Goal: Task Accomplishment & Management: Manage account settings

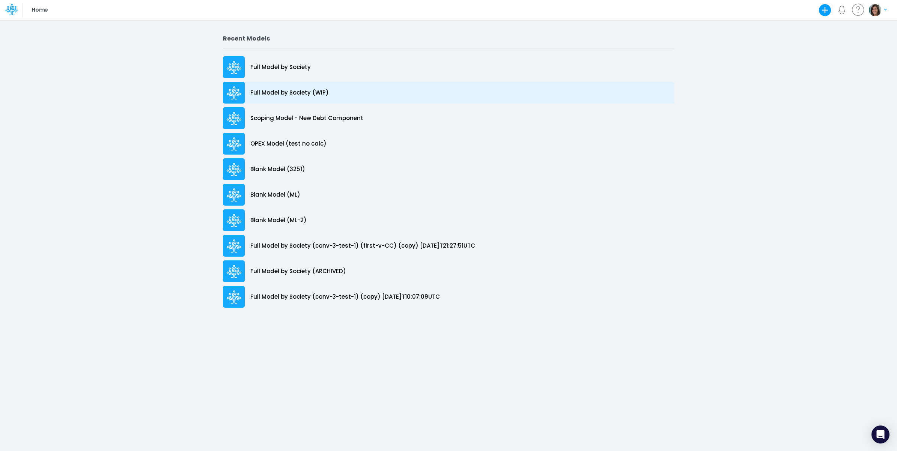
click at [321, 98] on div "Full Model by Society (WIP)" at bounding box center [448, 93] width 451 height 22
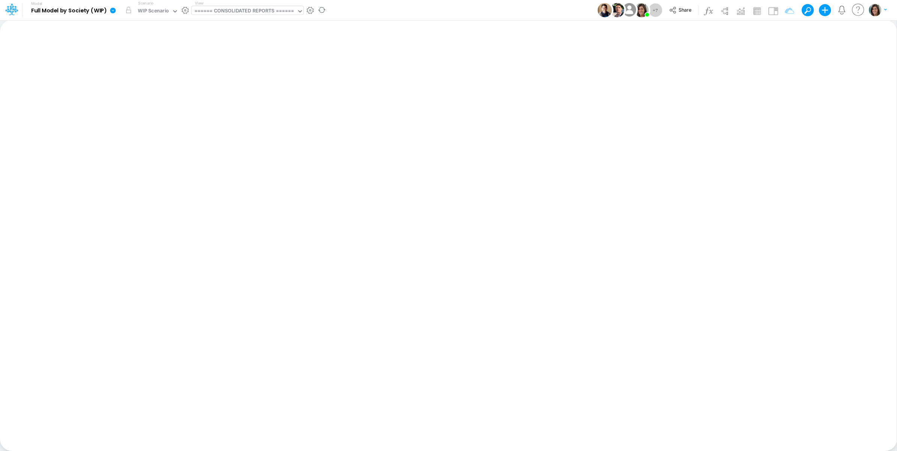
click at [226, 13] on div "====== CONSOLIDATED REPORTS ======" at bounding box center [244, 11] width 100 height 9
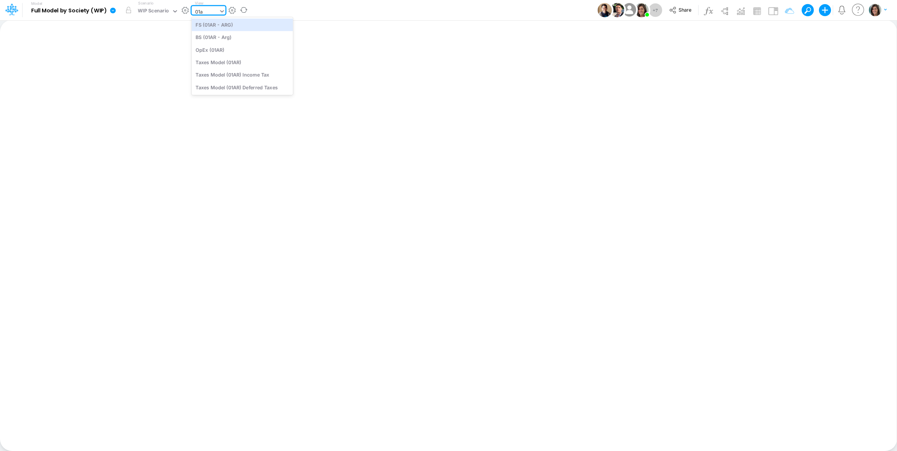
type input "01ar"
click at [236, 24] on div "FS (01AR - ARG)" at bounding box center [242, 24] width 101 height 12
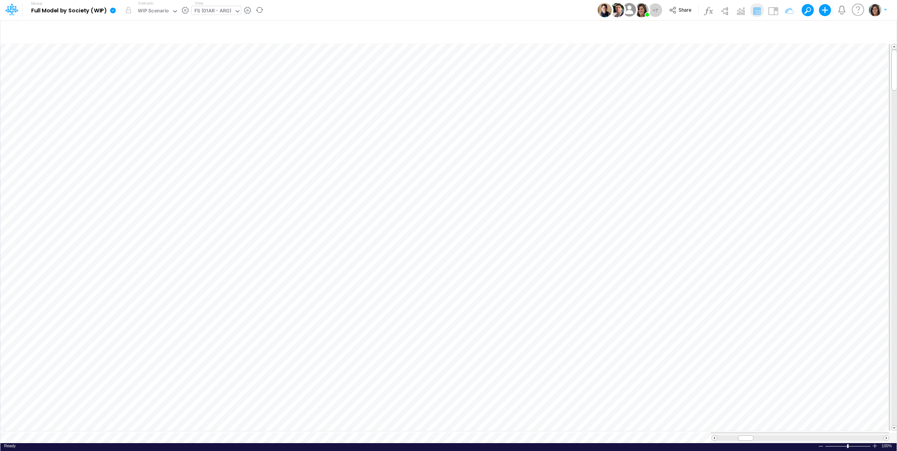
click at [115, 11] on icon at bounding box center [113, 11] width 6 height 6
click at [136, 79] on button "View model info" at bounding box center [151, 78] width 80 height 12
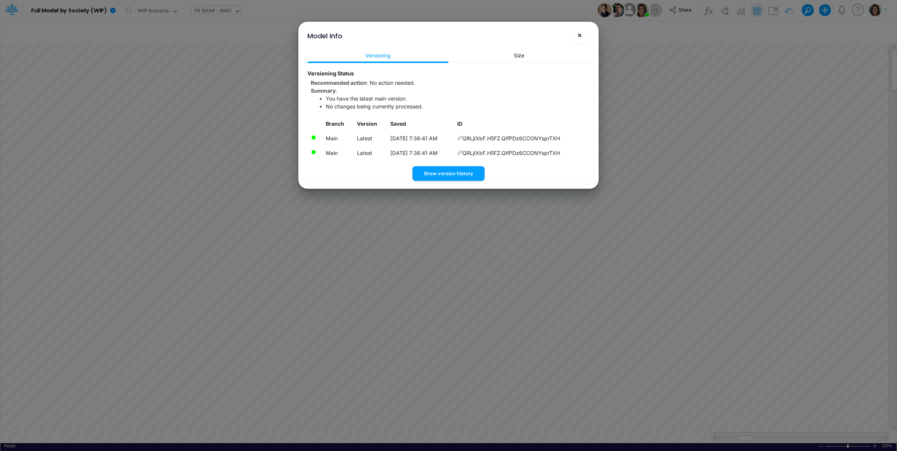
click at [580, 37] on span "×" at bounding box center [579, 34] width 5 height 9
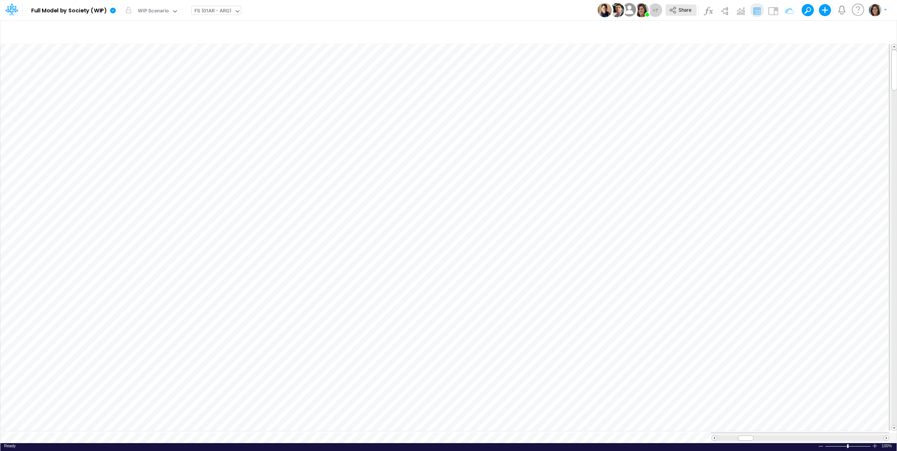
click at [677, 14] on button "Share" at bounding box center [681, 11] width 31 height 12
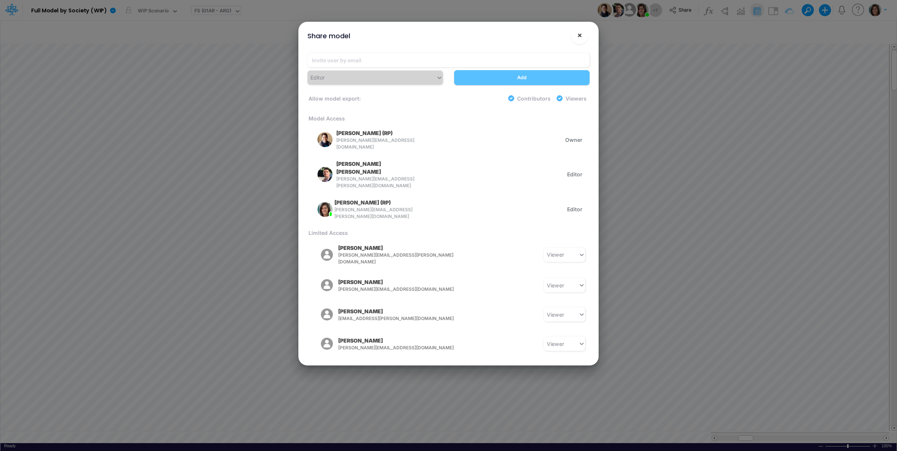
click at [583, 34] on button "×" at bounding box center [580, 35] width 18 height 18
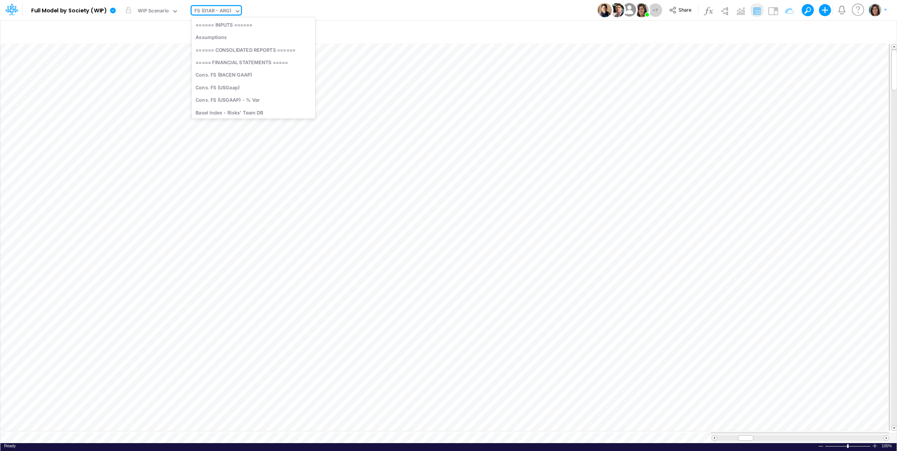
click at [207, 8] on div "FS (01AR - ARG)" at bounding box center [212, 11] width 37 height 9
type input "finan"
click at [229, 46] on div "Financial Statements" at bounding box center [247, 50] width 110 height 12
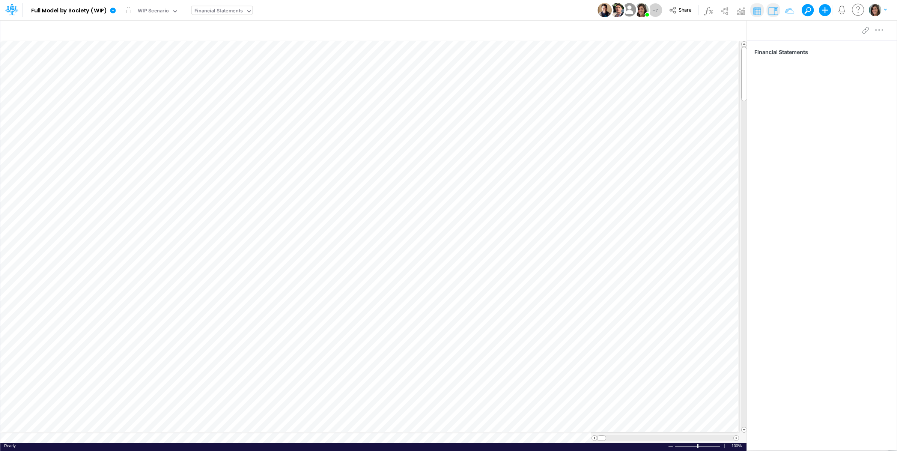
click at [302, 9] on div "Model Full Model by Society (WIP) Edit model settings Duplicate Import QuickBoo…" at bounding box center [448, 10] width 807 height 20
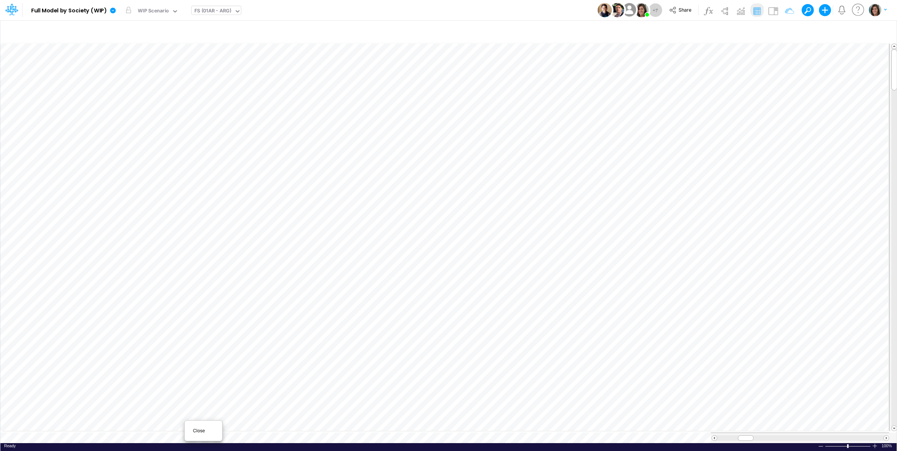
click at [199, 431] on span "Close" at bounding box center [203, 431] width 21 height 7
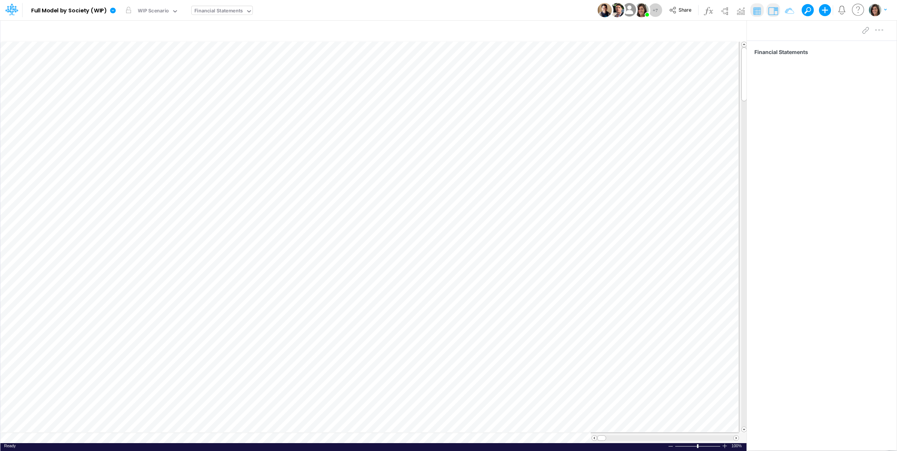
click at [220, 15] on div "Financial Statements" at bounding box center [218, 11] width 49 height 9
type input "01br"
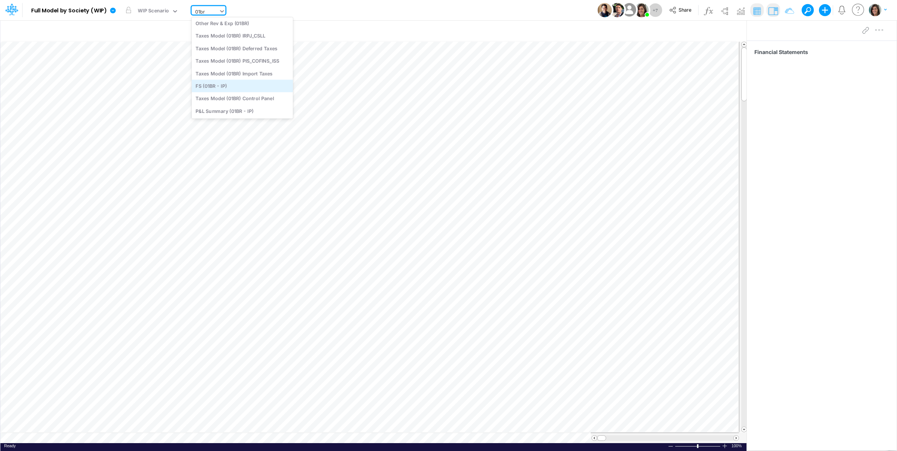
click at [227, 83] on div "FS (01BR - IP)" at bounding box center [242, 86] width 101 height 12
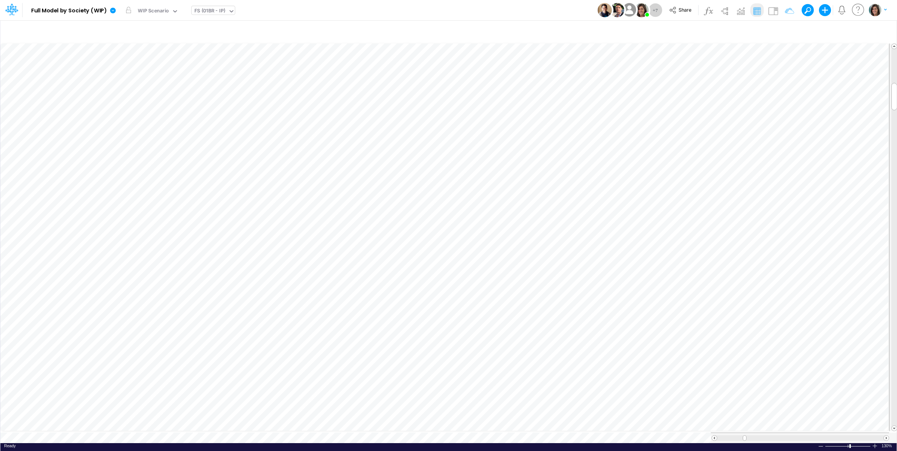
scroll to position [0, 0]
click at [233, 254] on icon "button" at bounding box center [230, 255] width 11 height 8
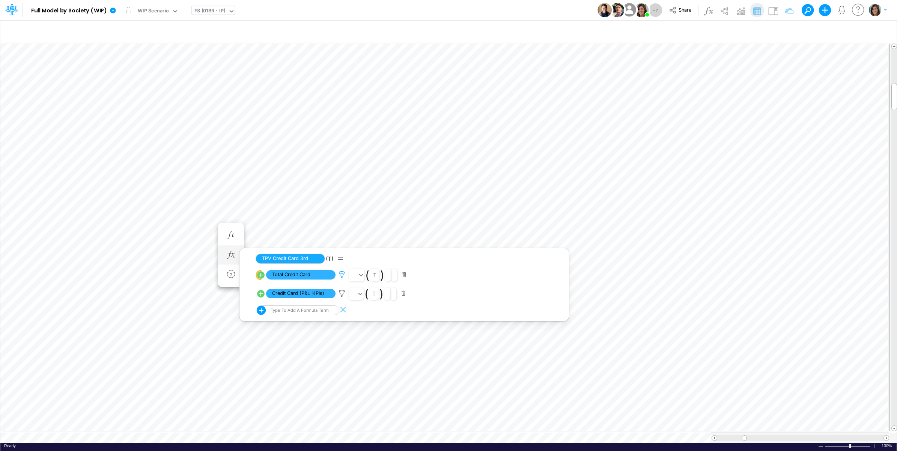
click at [340, 274] on icon at bounding box center [341, 275] width 11 height 8
click at [340, 274] on div at bounding box center [448, 227] width 897 height 447
click at [776, 10] on img at bounding box center [773, 11] width 12 height 12
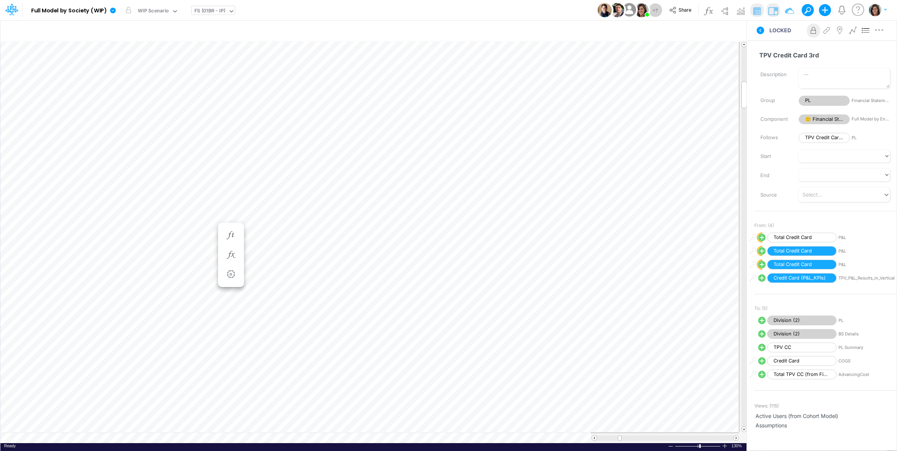
scroll to position [0, 0]
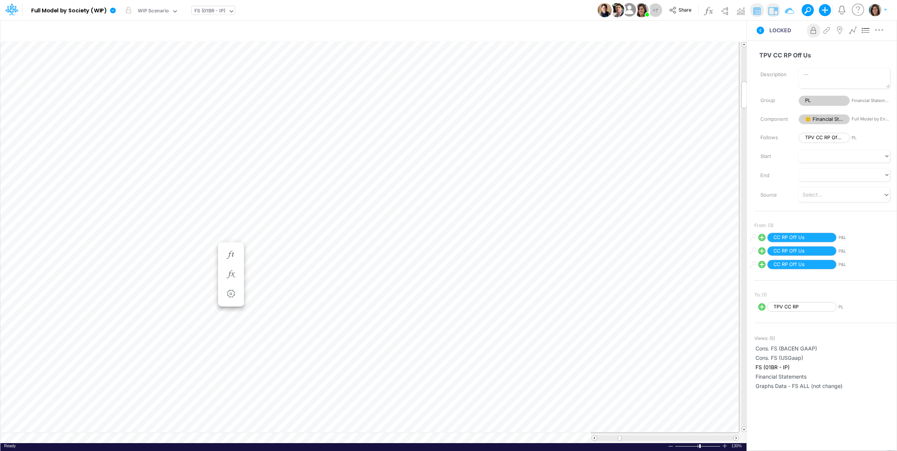
scroll to position [0, 0]
click at [232, 261] on icon "button" at bounding box center [230, 265] width 11 height 8
click at [340, 281] on icon at bounding box center [341, 285] width 11 height 8
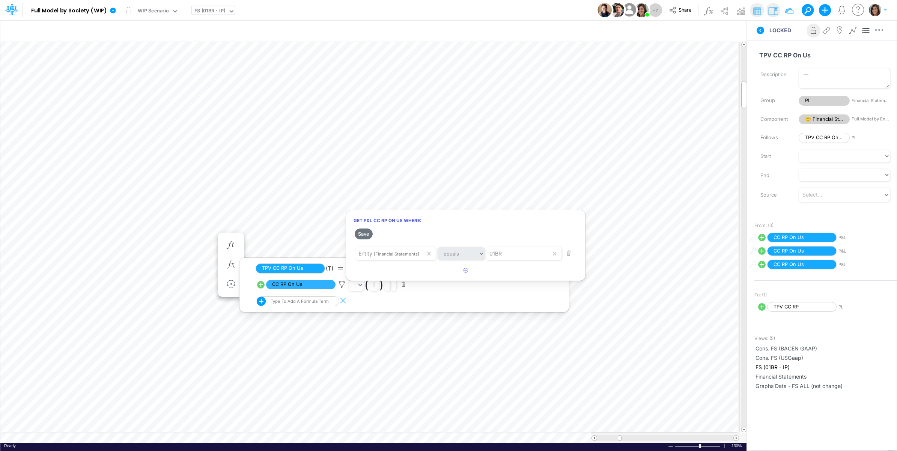
click at [342, 283] on div at bounding box center [448, 227] width 897 height 447
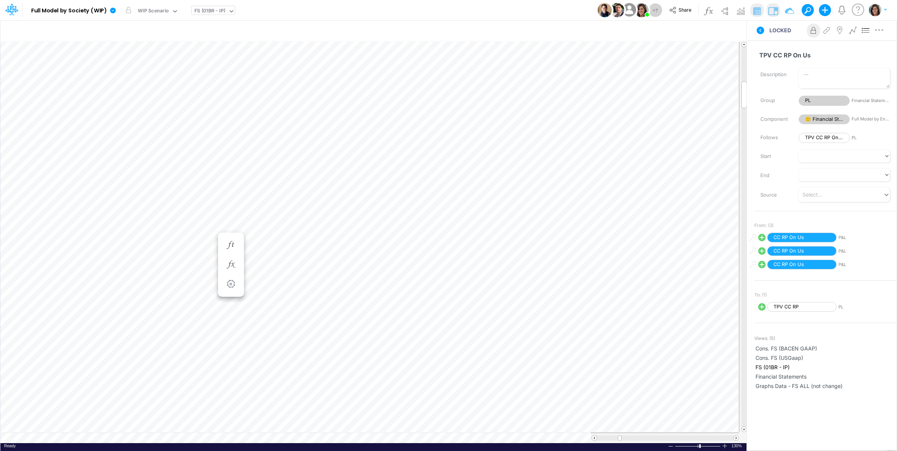
scroll to position [0, 0]
click at [234, 277] on icon "button" at bounding box center [230, 275] width 11 height 8
click at [339, 294] on icon at bounding box center [341, 295] width 11 height 8
click at [339, 294] on div at bounding box center [448, 227] width 897 height 447
click at [761, 28] on icon at bounding box center [761, 31] width 8 height 8
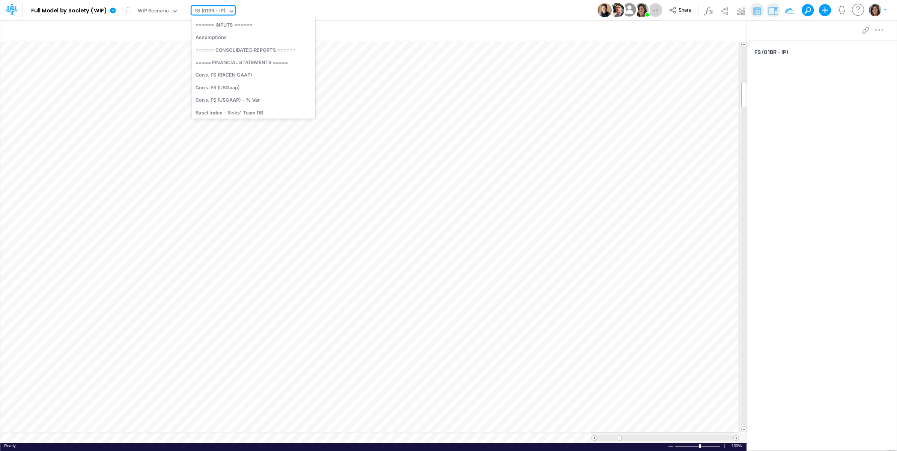
click at [208, 13] on div "FS (01BR - IP)" at bounding box center [209, 11] width 31 height 9
type input "P&L"
click at [237, 75] on div "P&L" at bounding box center [242, 75] width 101 height 12
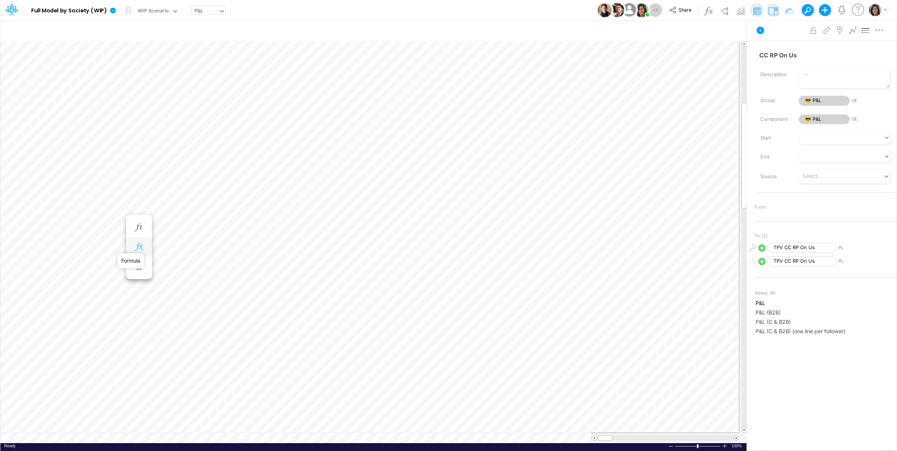
click at [141, 248] on icon "button" at bounding box center [138, 247] width 11 height 8
click at [141, 253] on icon "button" at bounding box center [138, 255] width 11 height 8
click at [761, 29] on icon at bounding box center [761, 31] width 8 height 8
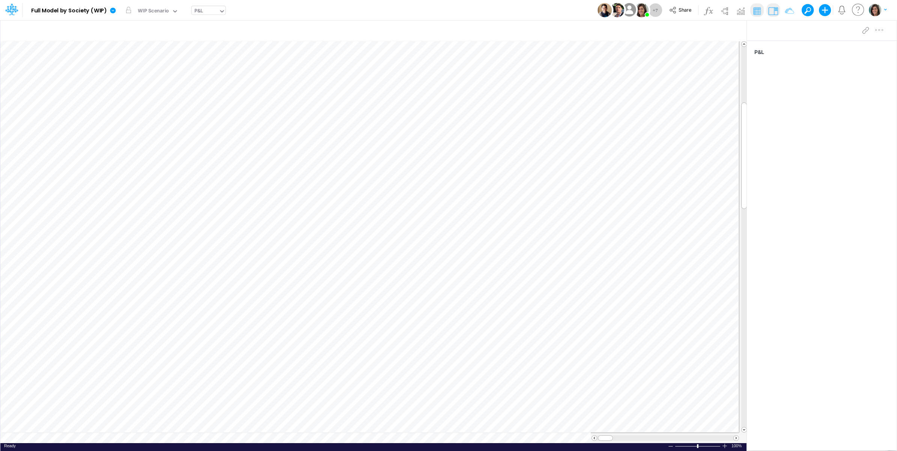
scroll to position [0, 0]
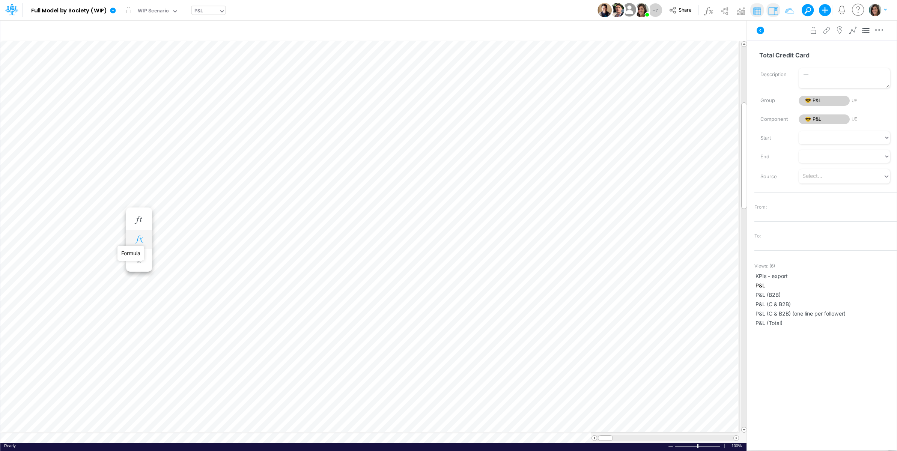
click at [140, 243] on icon "button" at bounding box center [138, 240] width 11 height 8
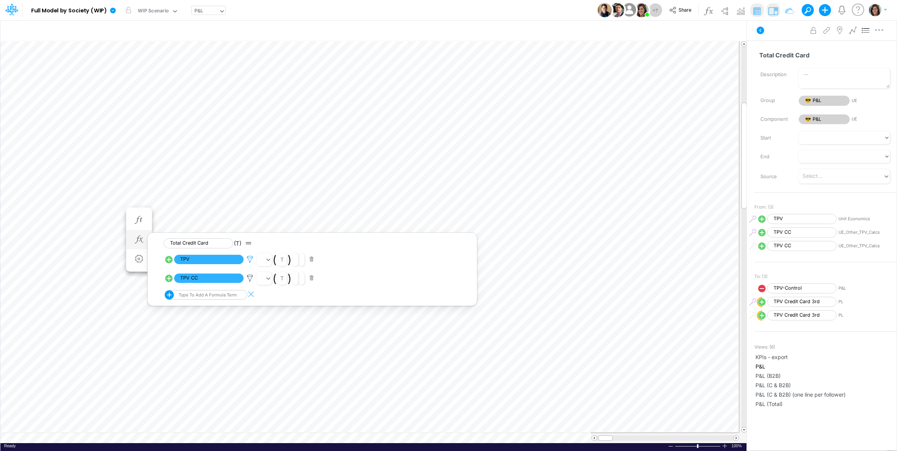
click at [253, 258] on icon at bounding box center [249, 260] width 11 height 8
click at [36, 196] on div at bounding box center [448, 227] width 897 height 447
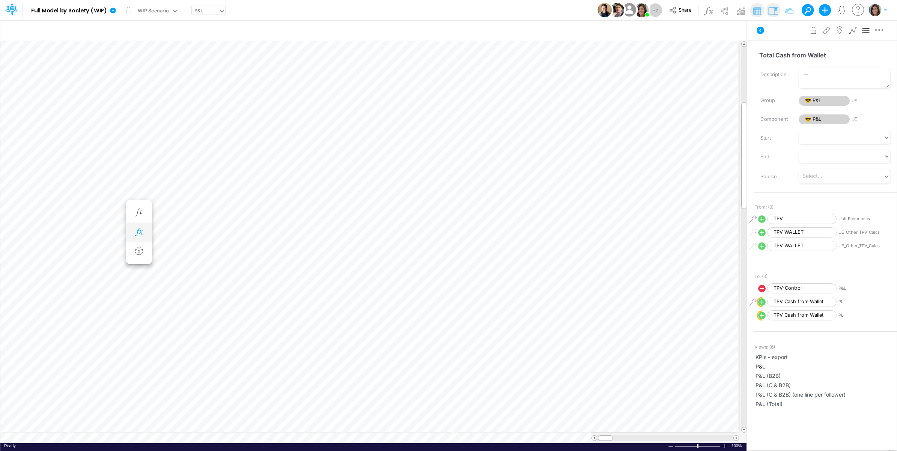
click at [136, 230] on icon "button" at bounding box center [138, 232] width 11 height 8
click at [250, 252] on icon at bounding box center [249, 252] width 11 height 8
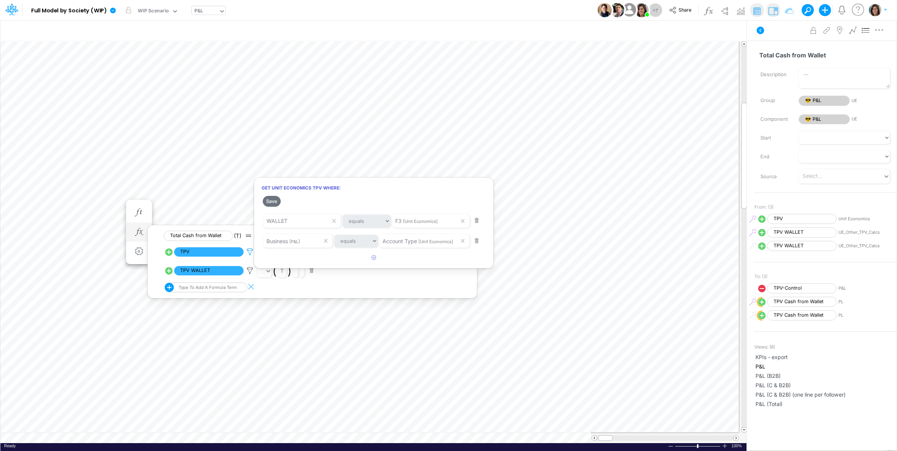
click at [250, 252] on div at bounding box center [448, 227] width 897 height 447
click at [762, 34] on icon at bounding box center [760, 30] width 9 height 9
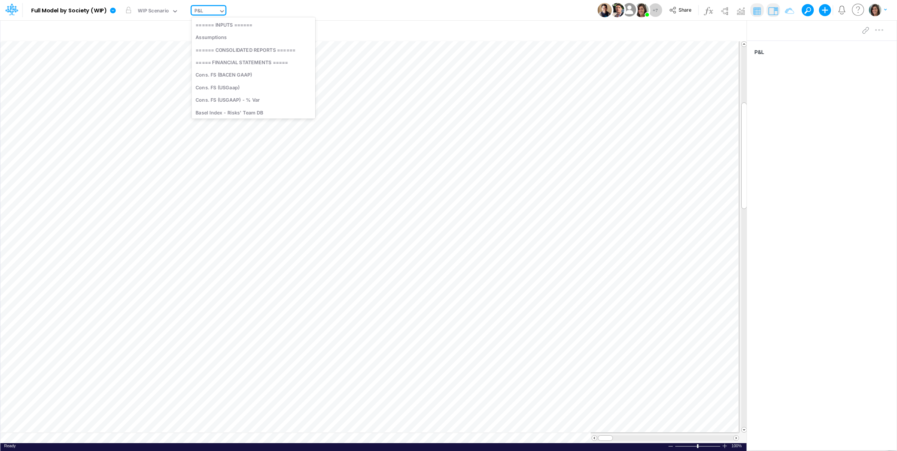
click at [205, 12] on div "P&L" at bounding box center [205, 11] width 27 height 11
type input "unit"
click at [249, 113] on div "Unit Economics" at bounding box center [253, 111] width 123 height 12
click at [217, 10] on div "Unit Economics" at bounding box center [212, 11] width 37 height 9
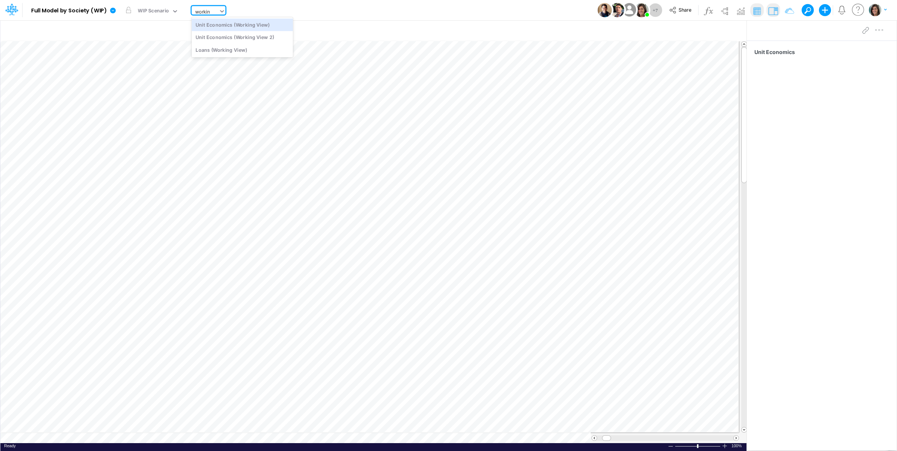
type input "working"
click at [265, 24] on div "Unit Economics (Working View)" at bounding box center [242, 24] width 101 height 12
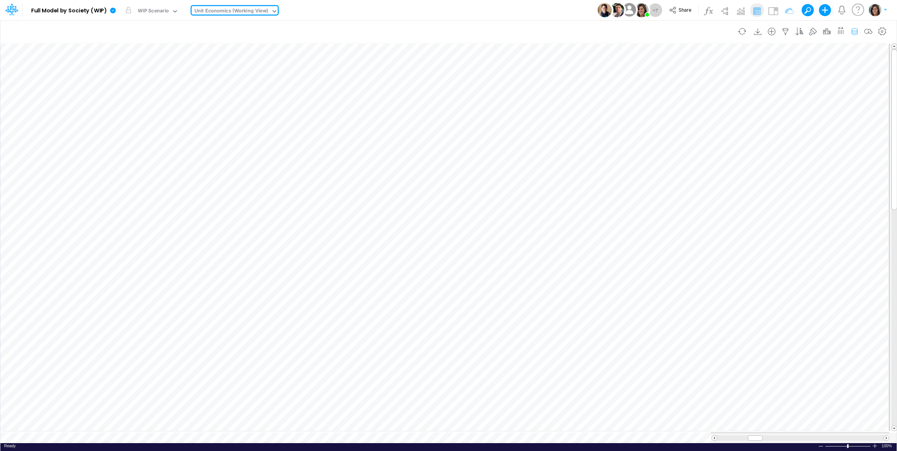
click at [855, 29] on icon "button" at bounding box center [854, 32] width 11 height 8
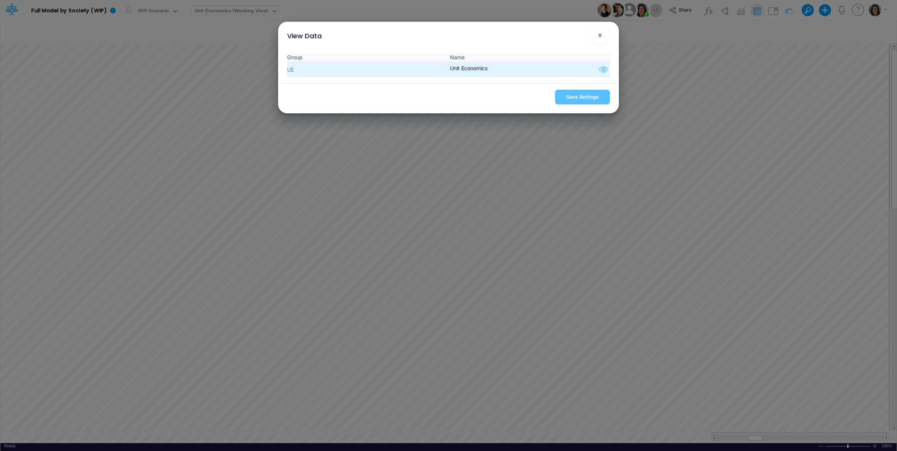
click at [603, 69] on icon "button" at bounding box center [603, 70] width 11 height 10
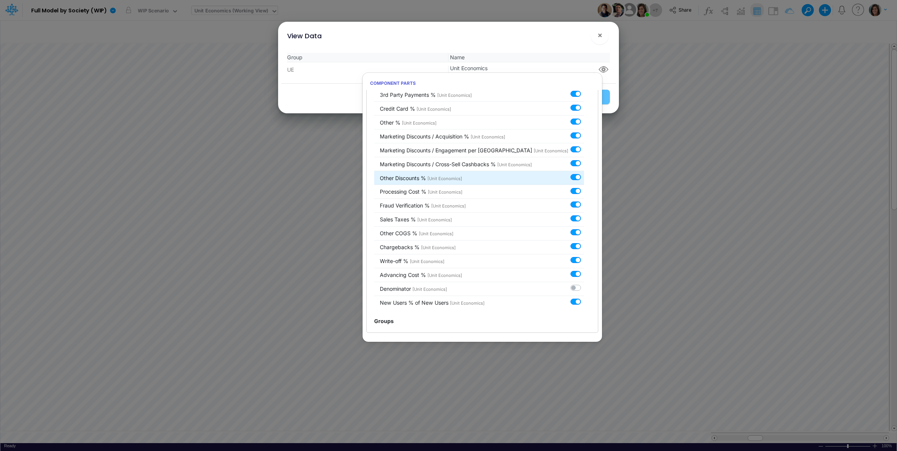
scroll to position [969, 0]
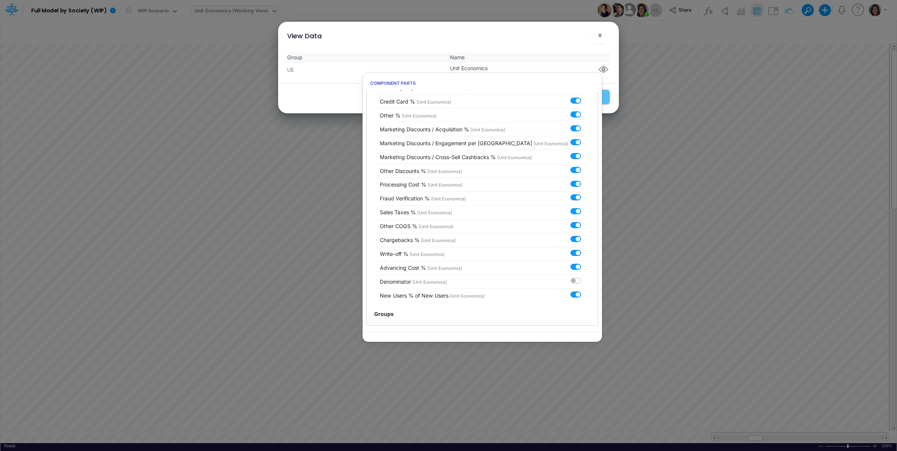
click at [812, 30] on div "View Data ! × Group Name UE Unit Economics Save Settings" at bounding box center [448, 225] width 897 height 451
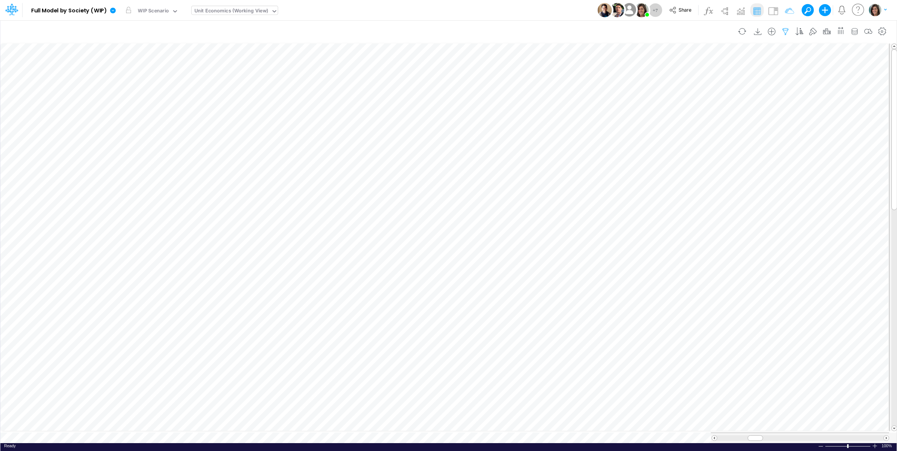
click at [786, 32] on icon "button" at bounding box center [785, 32] width 11 height 8
select select "contains"
select select "tableSearchOR"
select select "contains"
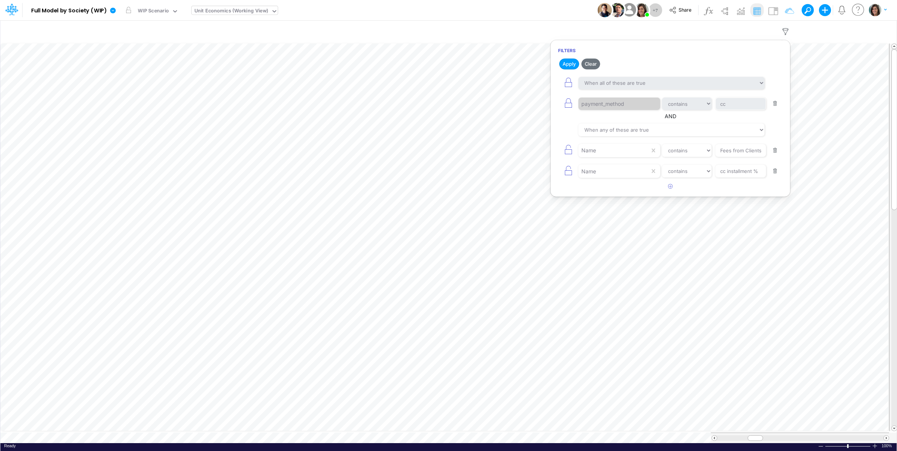
click at [772, 173] on button "button" at bounding box center [775, 171] width 15 height 10
click at [569, 62] on button "Apply" at bounding box center [569, 64] width 20 height 11
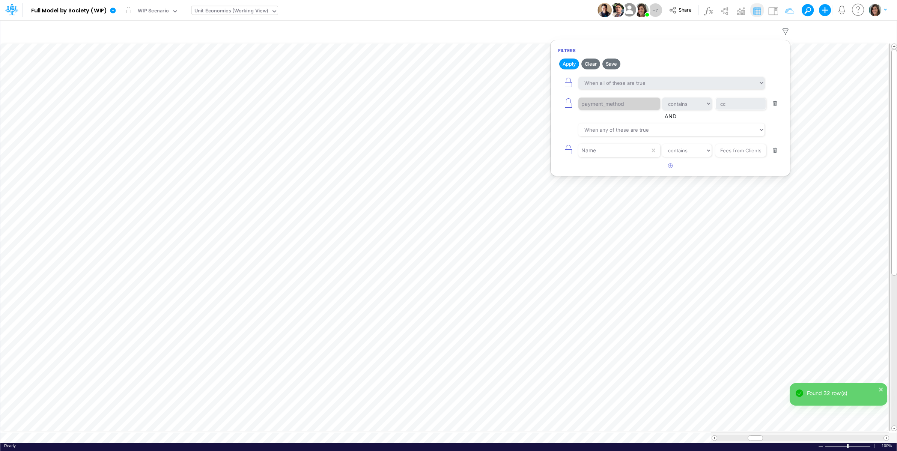
click at [549, 10] on div "Model Full Model by Society (WIP) Edit model settings Duplicate Import QuickBoo…" at bounding box center [448, 10] width 807 height 20
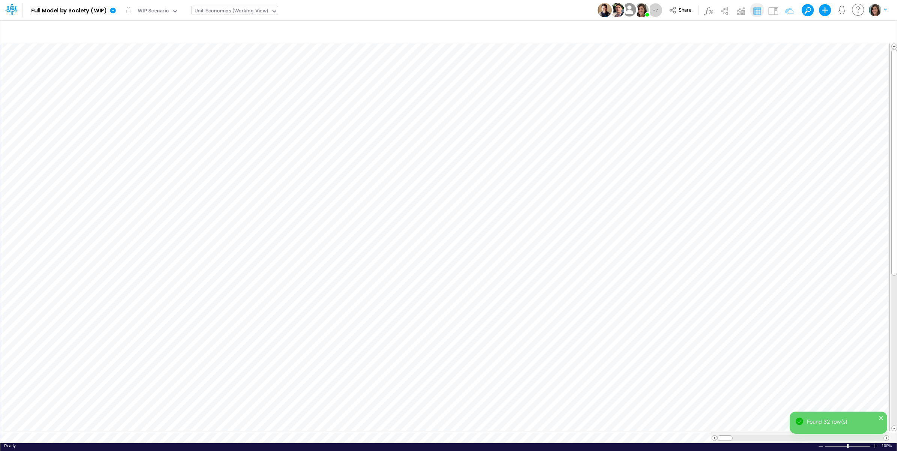
drag, startPoint x: 782, startPoint y: 29, endPoint x: 783, endPoint y: 37, distance: 7.5
click at [782, 30] on icon "button" at bounding box center [785, 32] width 11 height 8
select select "contains"
select select "tableSearchOR"
select select "contains"
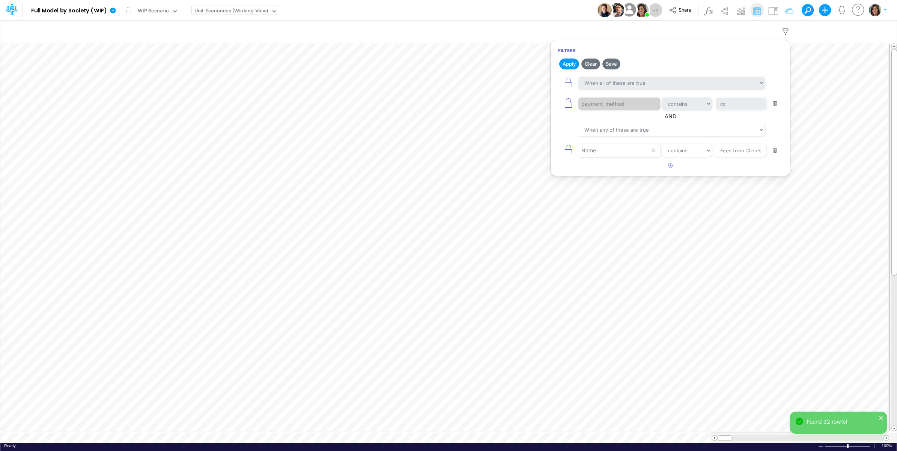
click at [774, 102] on button "button" at bounding box center [775, 104] width 15 height 10
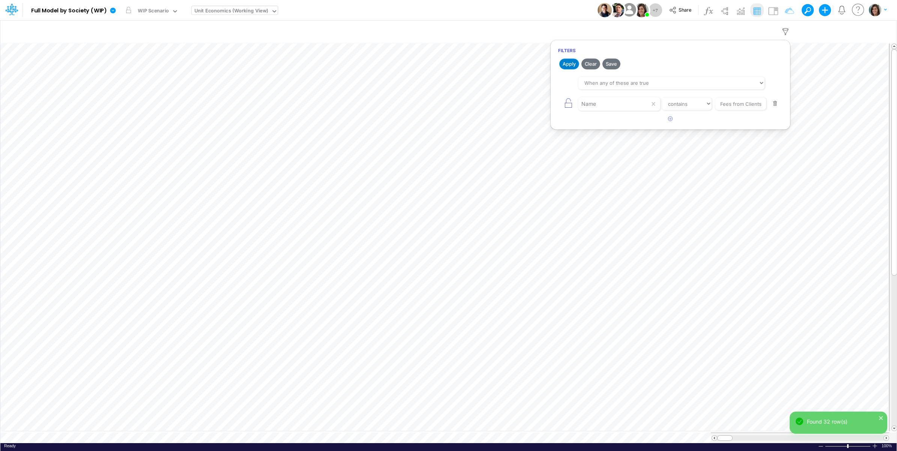
click at [568, 63] on button "Apply" at bounding box center [569, 64] width 20 height 11
click at [551, 12] on div "Model Full Model by Society (WIP) Edit model settings Duplicate Import QuickBoo…" at bounding box center [448, 10] width 807 height 20
click at [774, 12] on img at bounding box center [773, 11] width 12 height 12
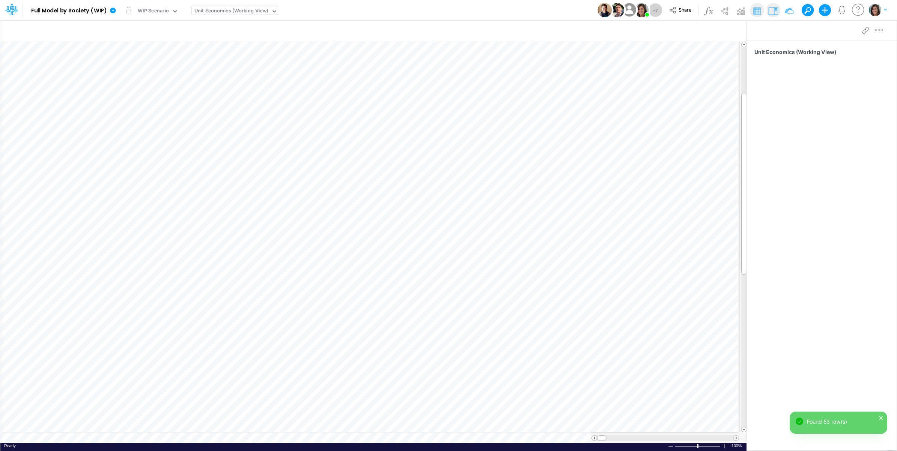
scroll to position [0, 0]
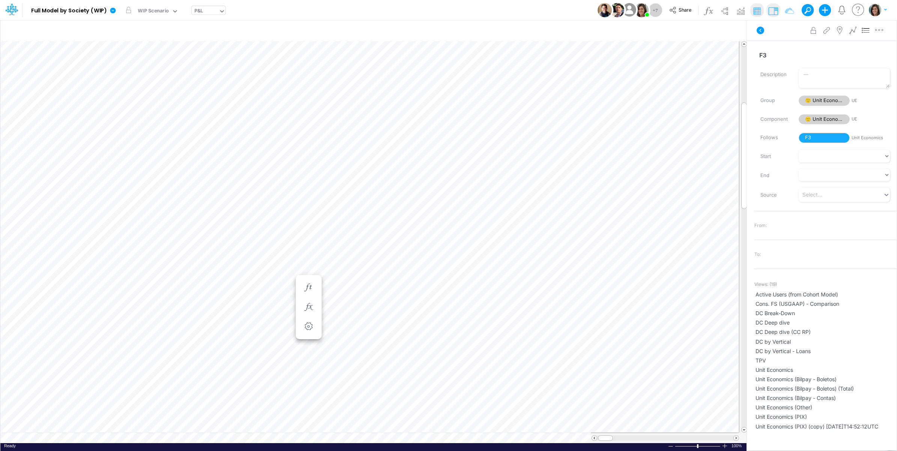
scroll to position [0, 0]
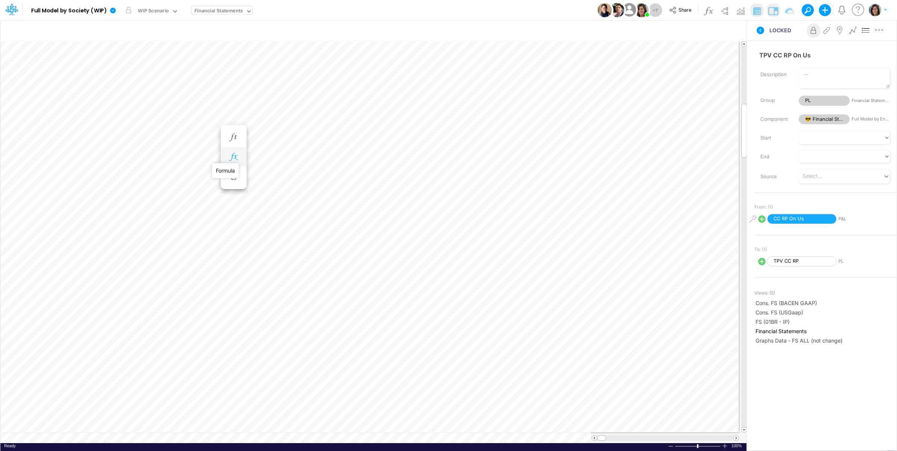
click at [233, 155] on icon "button" at bounding box center [233, 157] width 11 height 8
click at [343, 175] on icon at bounding box center [344, 177] width 11 height 8
click at [344, 175] on div at bounding box center [448, 227] width 897 height 447
click at [235, 166] on icon "button" at bounding box center [233, 165] width 11 height 8
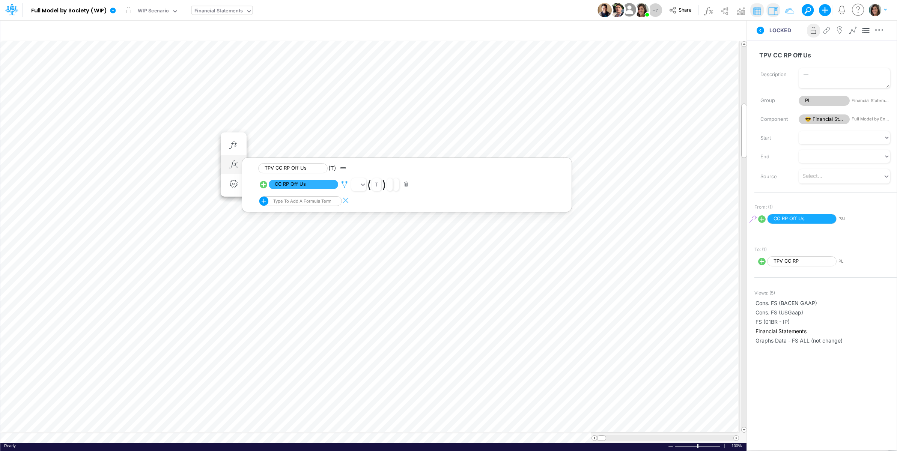
click at [346, 183] on icon at bounding box center [344, 185] width 11 height 8
click at [345, 182] on div at bounding box center [448, 227] width 897 height 447
click at [757, 31] on icon at bounding box center [761, 31] width 8 height 8
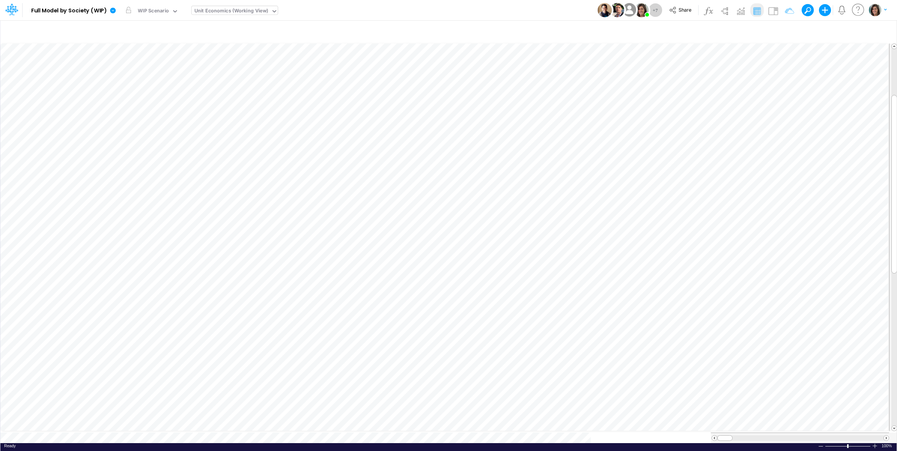
scroll to position [0, 0]
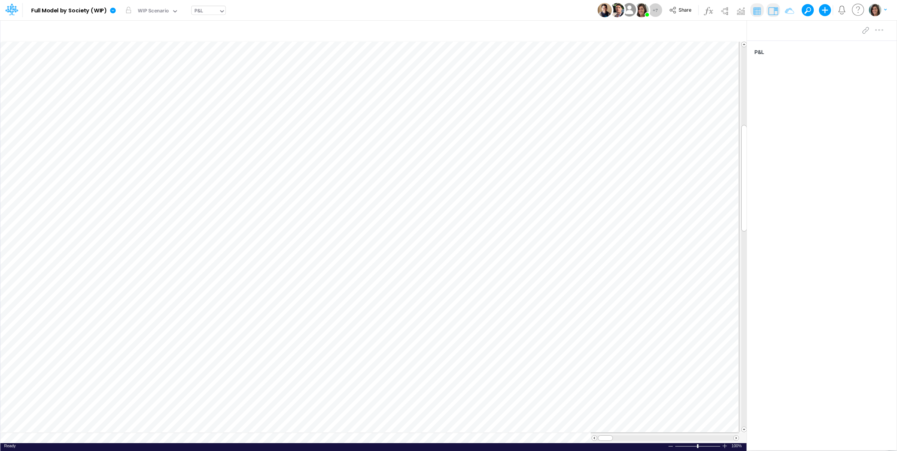
scroll to position [0, 0]
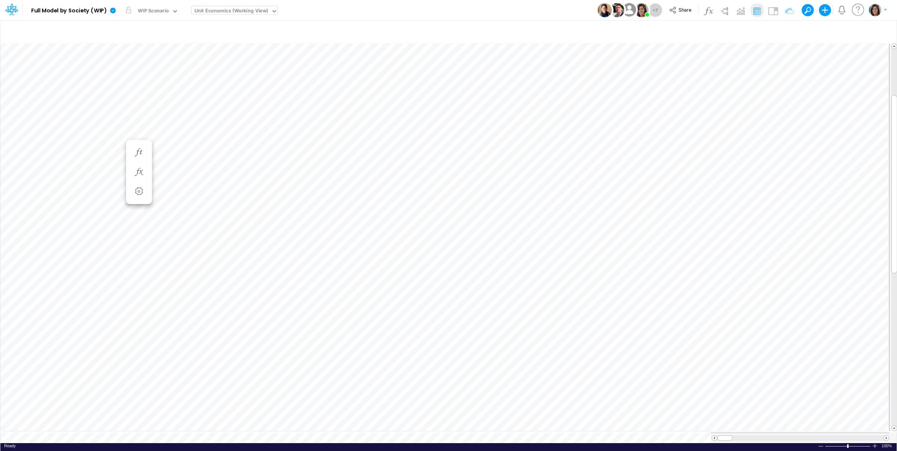
scroll to position [0, 0]
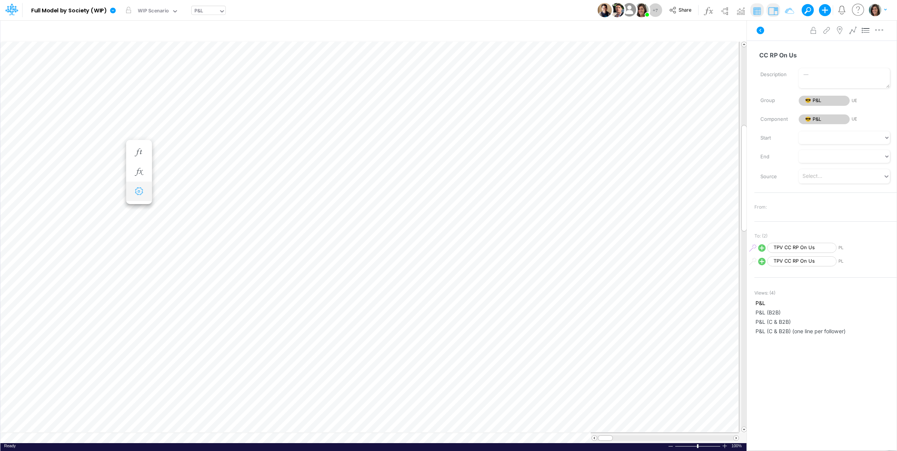
scroll to position [0, 0]
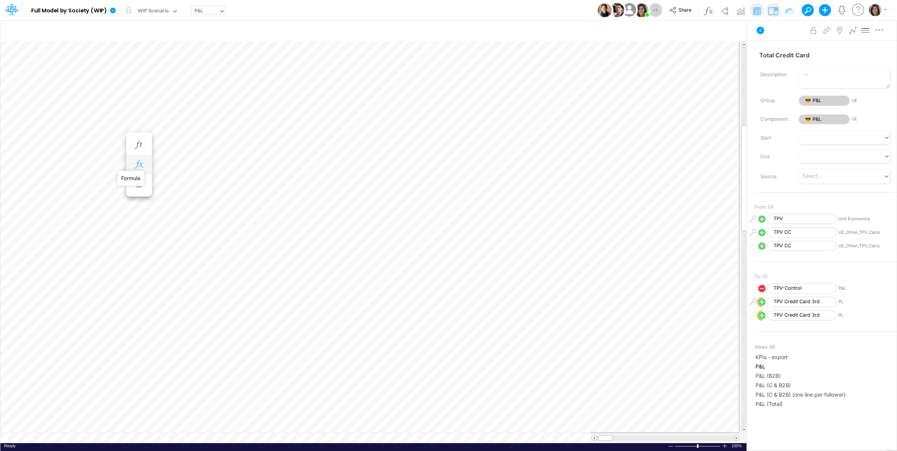
click at [141, 166] on icon "button" at bounding box center [138, 165] width 11 height 8
click at [168, 184] on circle "circle with outer border" at bounding box center [169, 185] width 8 height 8
select select "1"
select select "Multiply"
select select "Add"
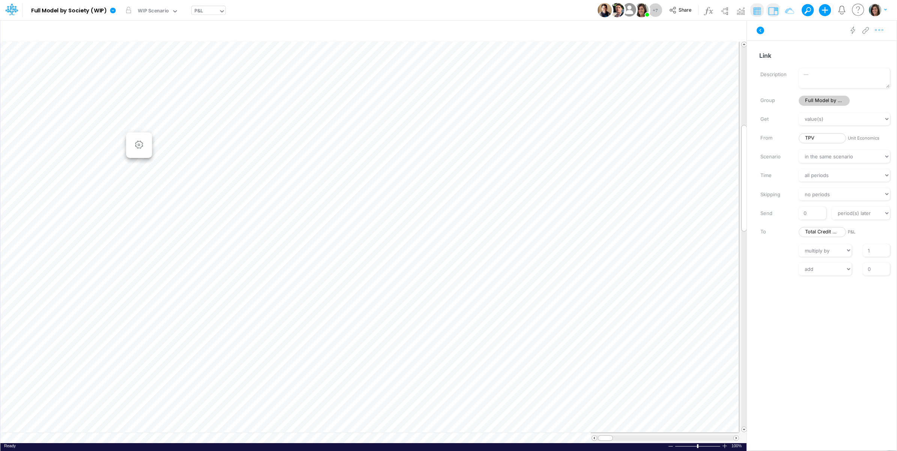
click at [883, 33] on icon "button" at bounding box center [879, 30] width 11 height 8
click at [865, 49] on button "Advanced settings" at bounding box center [840, 49] width 89 height 13
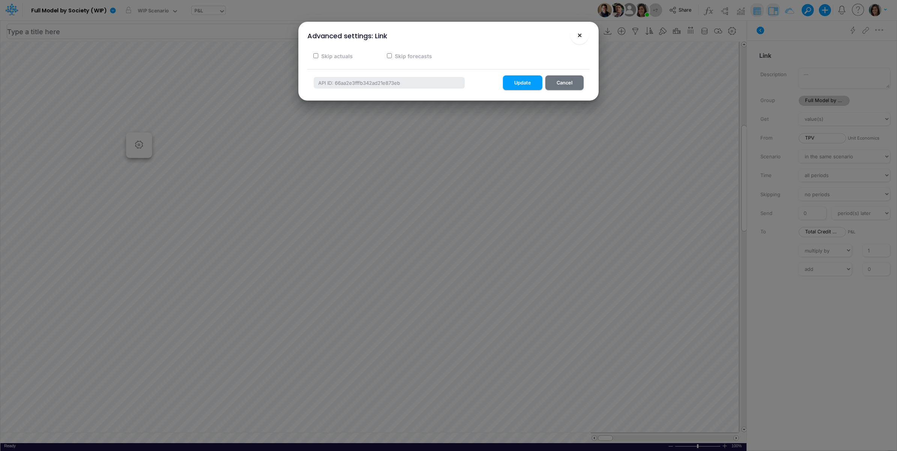
drag, startPoint x: 582, startPoint y: 31, endPoint x: 553, endPoint y: 35, distance: 29.1
click at [582, 31] on span "×" at bounding box center [579, 34] width 5 height 9
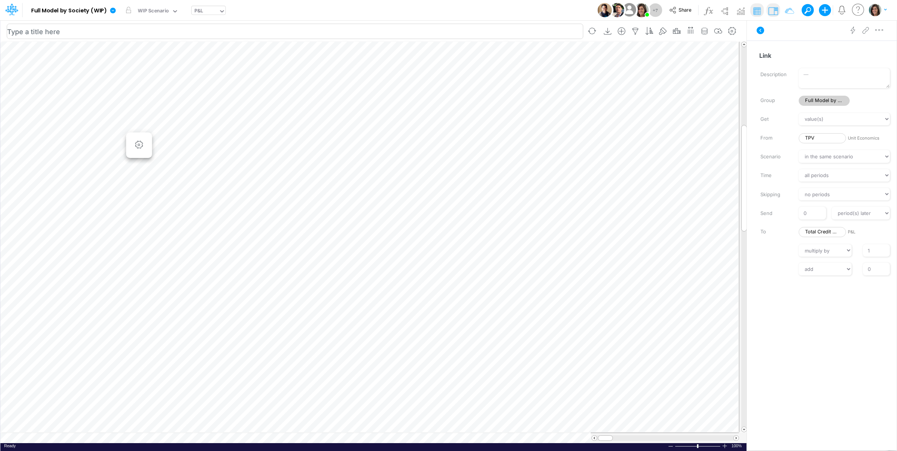
scroll to position [0, 0]
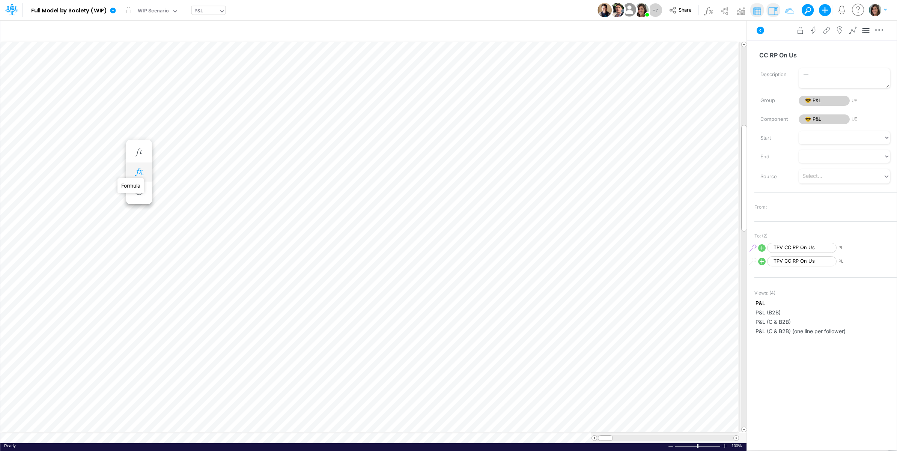
click at [142, 173] on icon "button" at bounding box center [138, 172] width 11 height 8
click at [211, 190] on div "Type to add a formula term" at bounding box center [207, 189] width 60 height 5
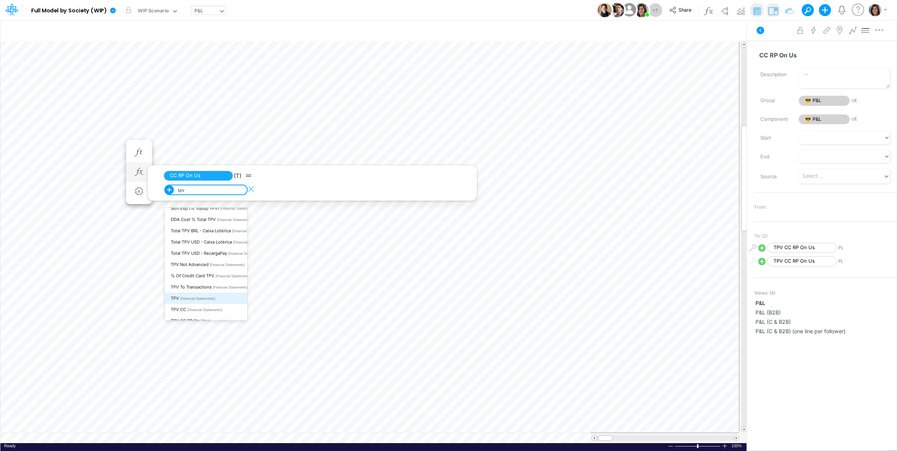
scroll to position [932, 0]
type input "tpv"
click at [778, 38] on div "Advanced settings Delete" at bounding box center [822, 30] width 150 height 21
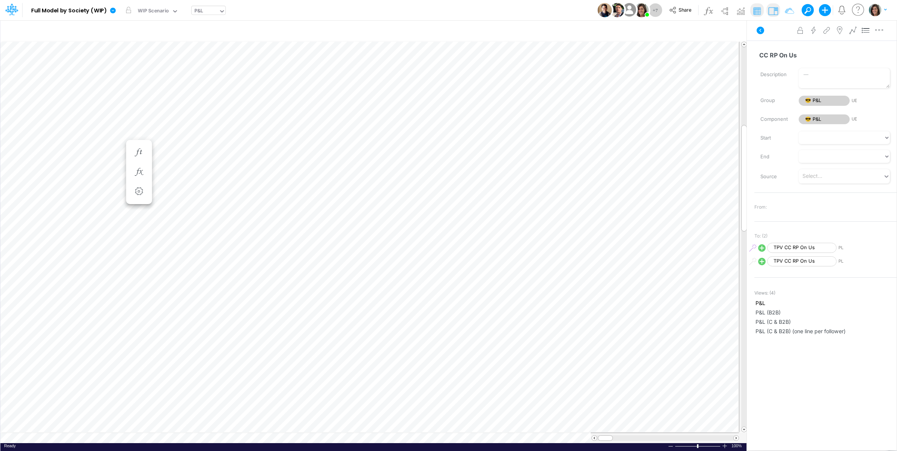
click at [764, 27] on icon at bounding box center [760, 30] width 9 height 9
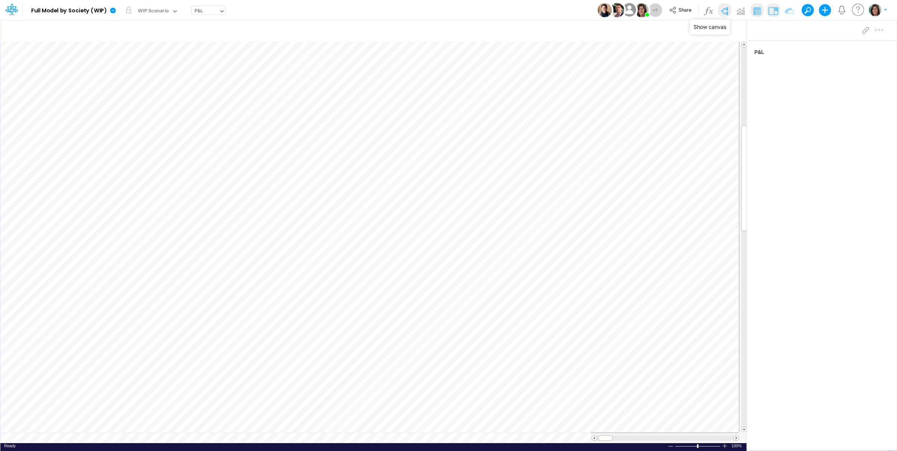
click at [722, 11] on img at bounding box center [725, 11] width 12 height 12
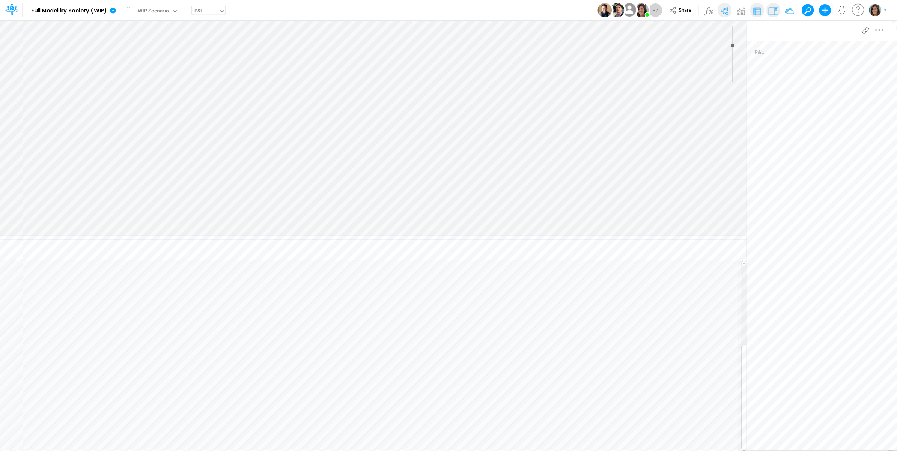
type input "0"
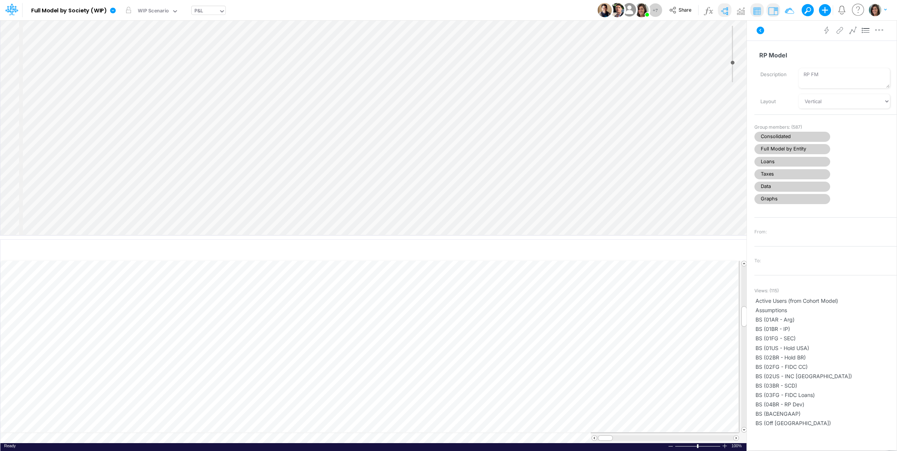
select select "Horizontal"
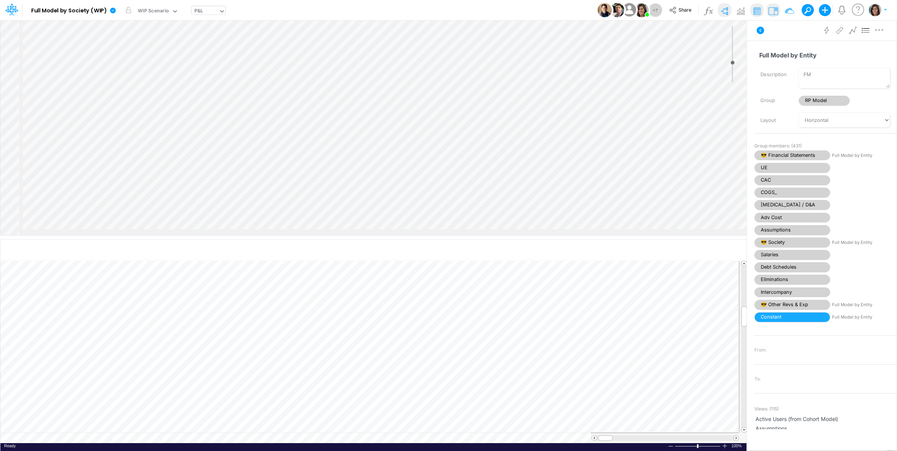
select select "Horizontal"
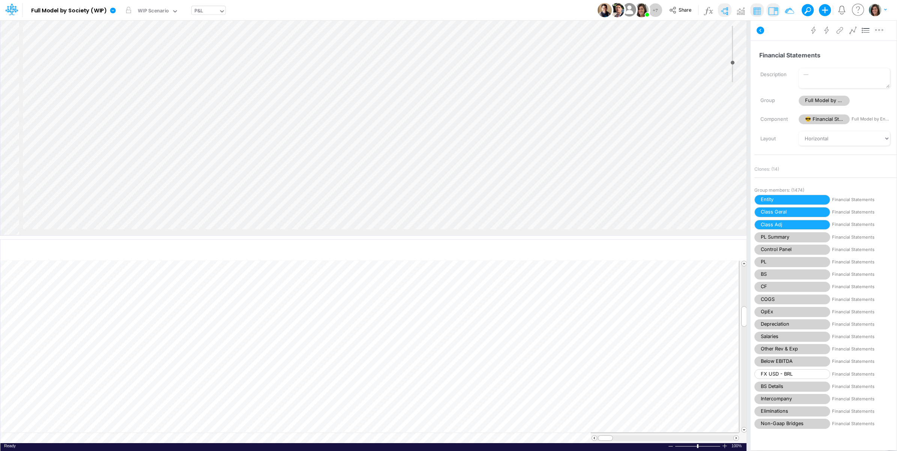
scroll to position [0, 235]
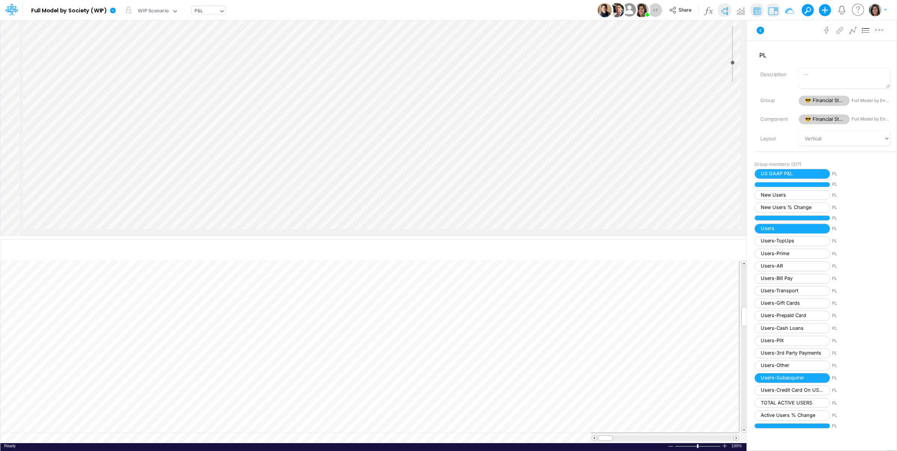
scroll to position [0, 1502]
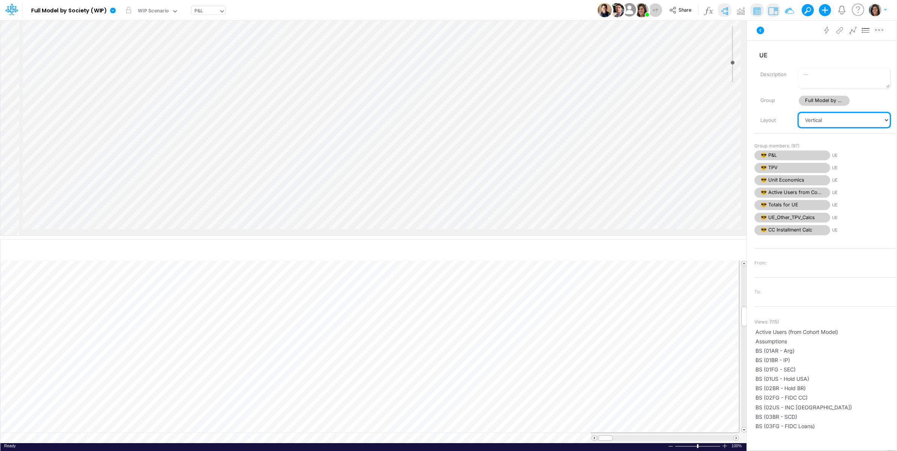
click at [838, 122] on select "Vertical Vertical Tree Horizontal Horizontal Tree Horizontal Tree Compact Funnel" at bounding box center [844, 120] width 91 height 14
select select "Horizontal"
click at [799, 113] on select "Vertical Vertical Tree Horizontal Horizontal Tree Horizontal Tree Compact Funnel" at bounding box center [844, 120] width 91 height 14
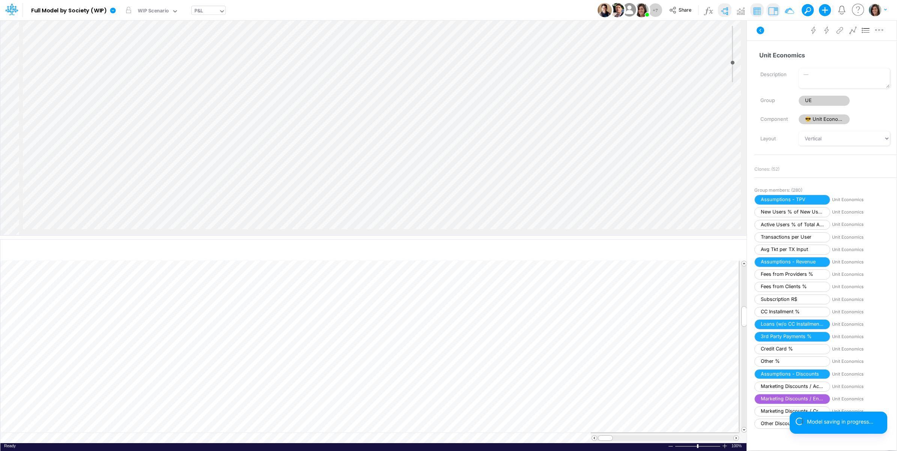
scroll to position [438, 1595]
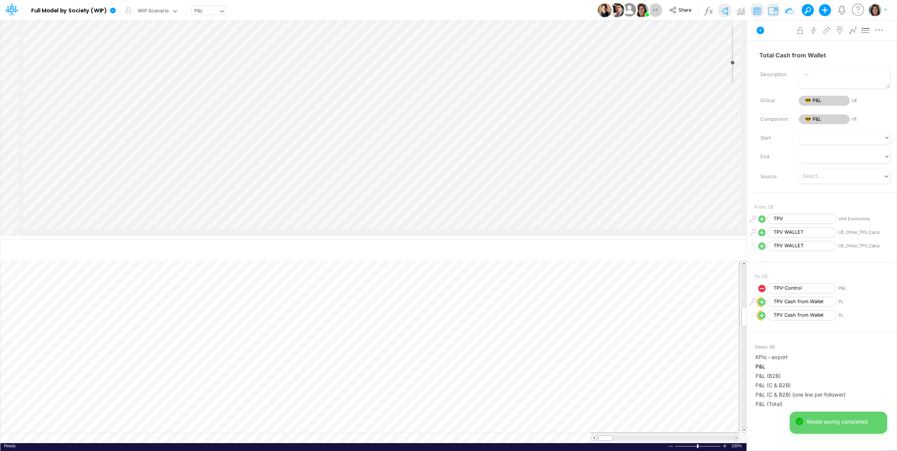
select select "1"
select select "Multiply"
select select "Add"
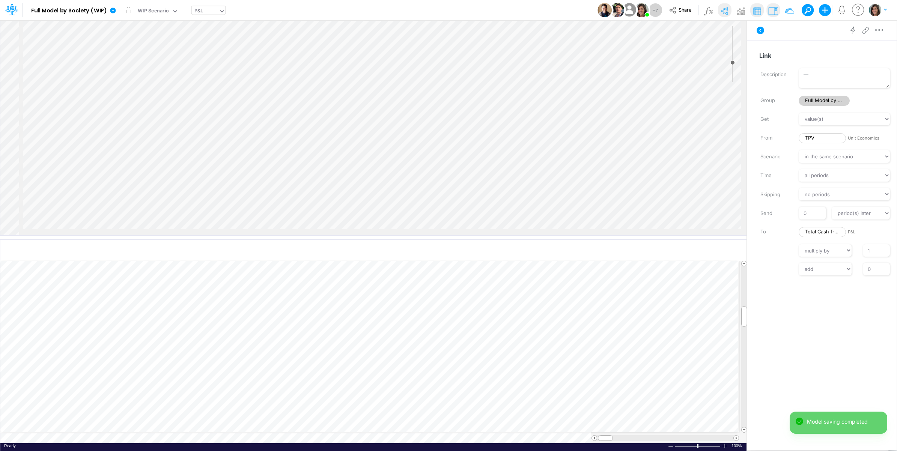
scroll to position [500, 1595]
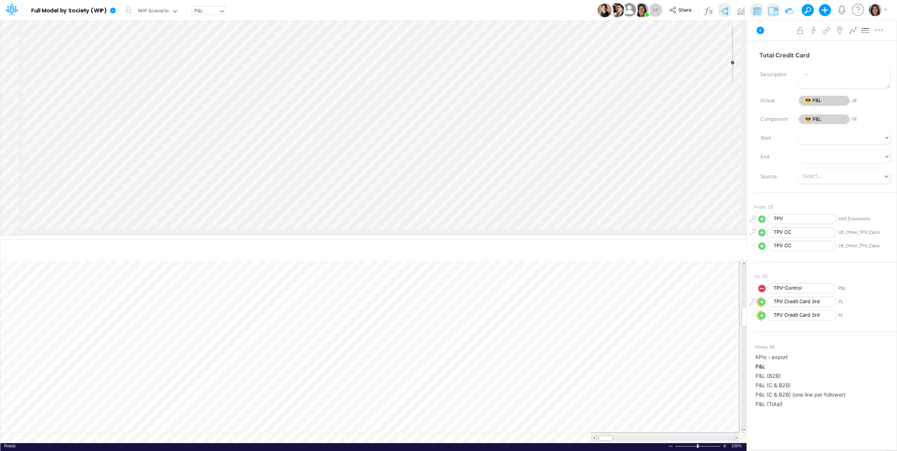
select select "1"
select select "Multiply"
select select "Add"
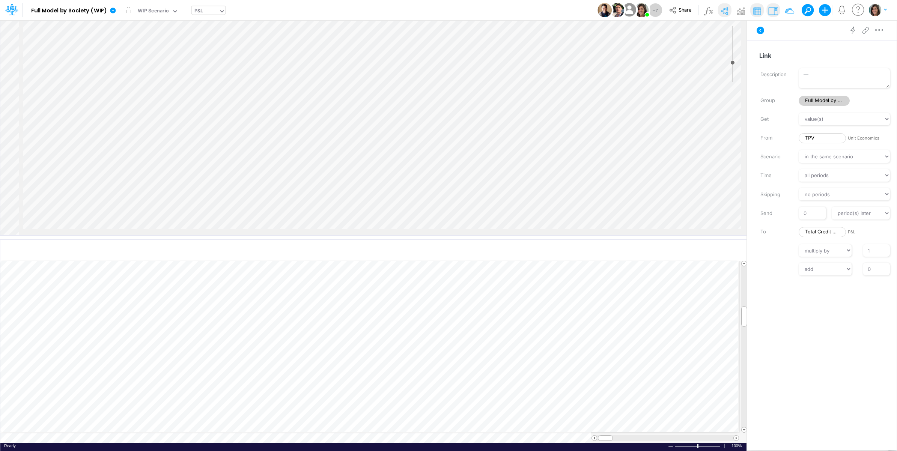
scroll to position [688, 1595]
drag, startPoint x: 887, startPoint y: 33, endPoint x: 883, endPoint y: 36, distance: 5.1
click at [886, 33] on div "Advanced settings Delete" at bounding box center [822, 30] width 150 height 21
click at [883, 33] on icon "button" at bounding box center [879, 30] width 11 height 8
click at [877, 43] on button "Advanced settings" at bounding box center [840, 49] width 89 height 13
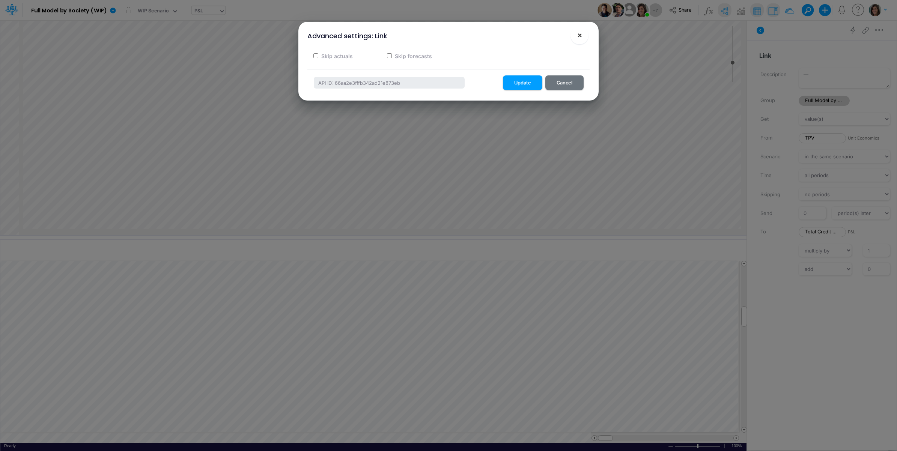
click at [576, 36] on button "×" at bounding box center [580, 35] width 18 height 18
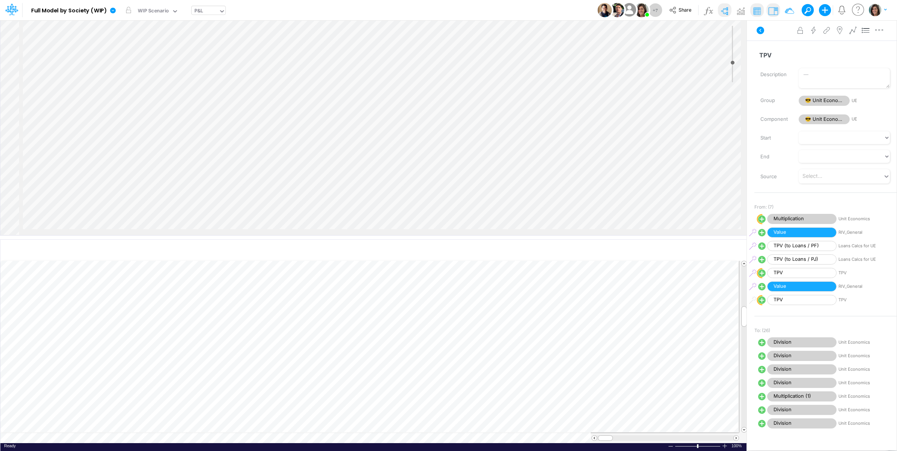
scroll to position [496, 1595]
select select "1"
select select "Multiply"
select select "Add"
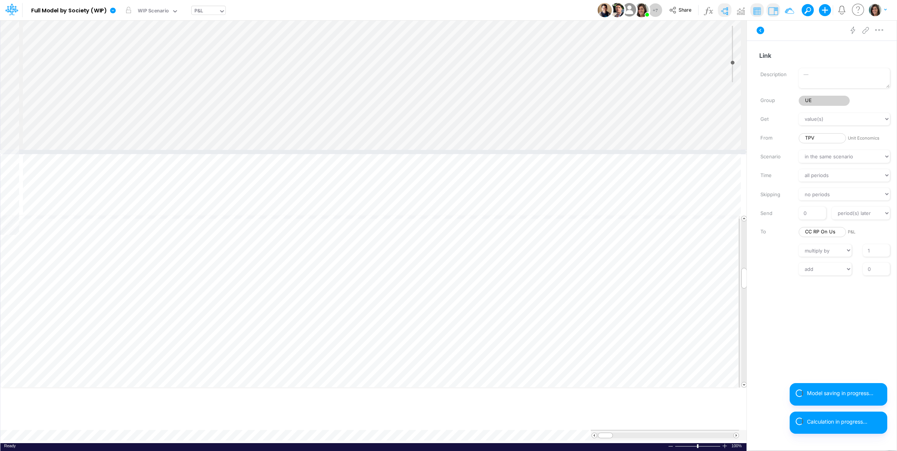
drag, startPoint x: 92, startPoint y: 238, endPoint x: 102, endPoint y: 151, distance: 87.0
click at [102, 151] on div at bounding box center [373, 152] width 747 height 4
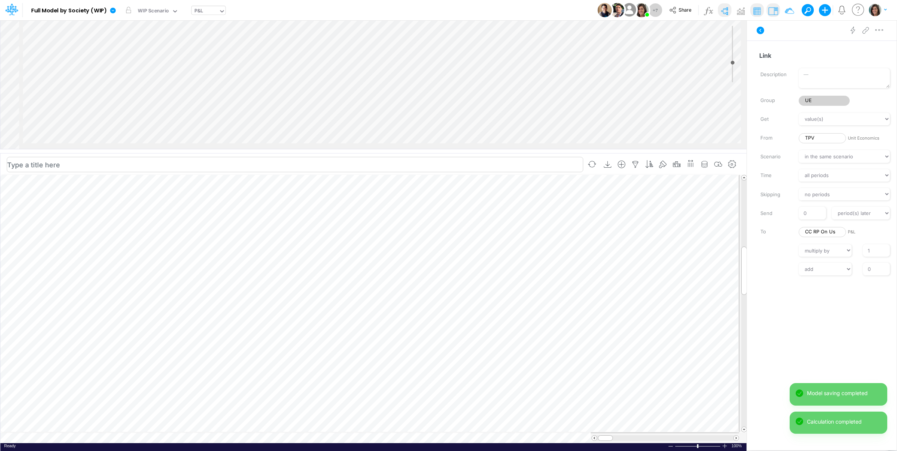
scroll to position [0, 0]
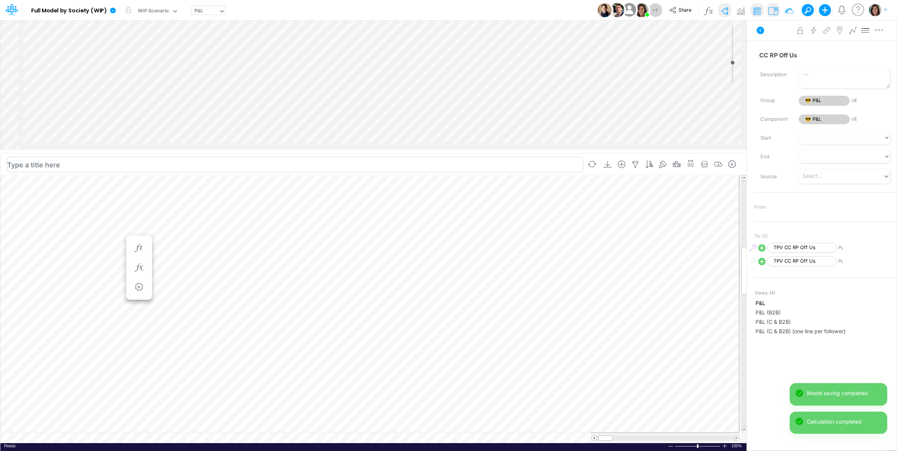
scroll to position [0, 0]
click at [138, 258] on icon "button" at bounding box center [138, 260] width 11 height 8
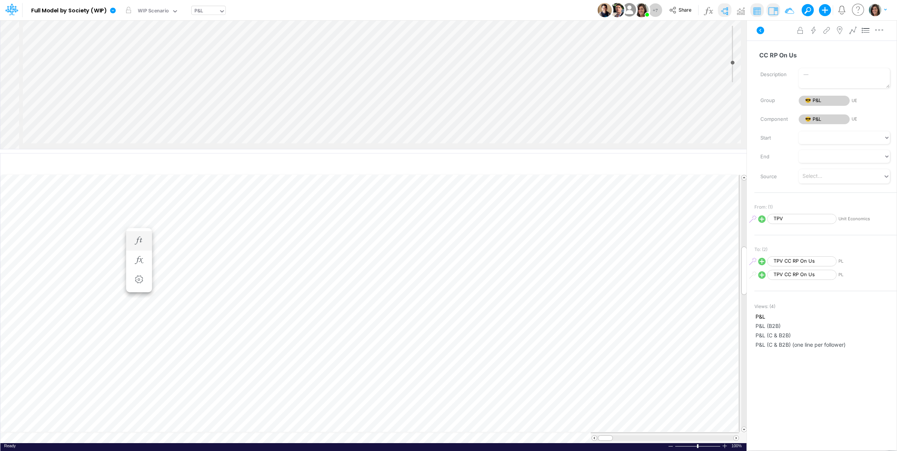
scroll to position [0, 0]
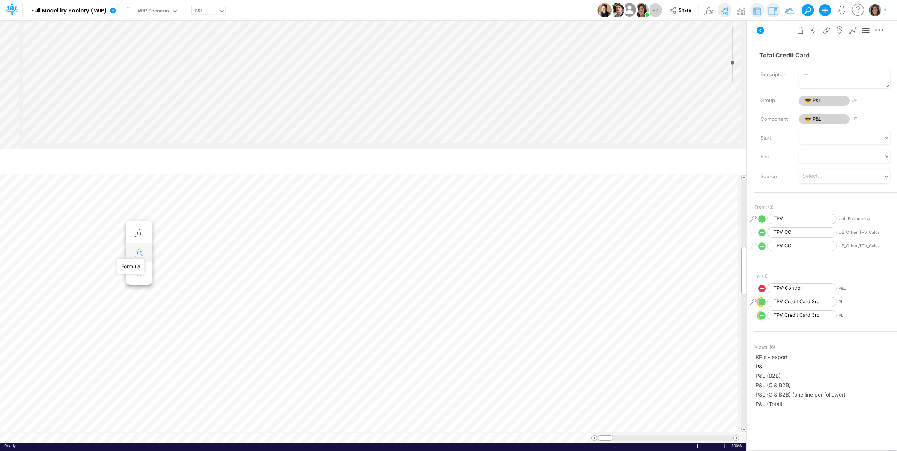
click at [141, 253] on icon "button" at bounding box center [138, 253] width 11 height 8
click at [170, 273] on line "circle with outer border" at bounding box center [169, 273] width 4 height 0
select select "1"
select select "Multiply"
select select "Add"
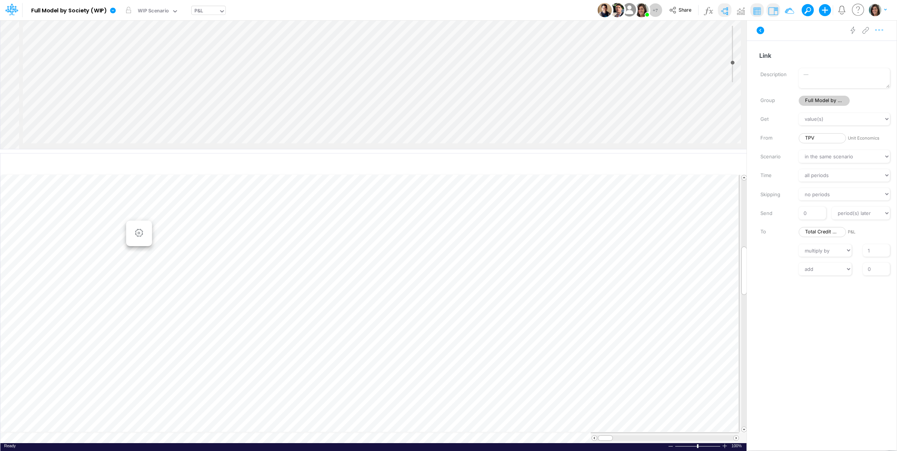
click at [881, 30] on icon "button" at bounding box center [879, 30] width 11 height 8
click at [873, 45] on button "Advanced settings" at bounding box center [840, 49] width 89 height 13
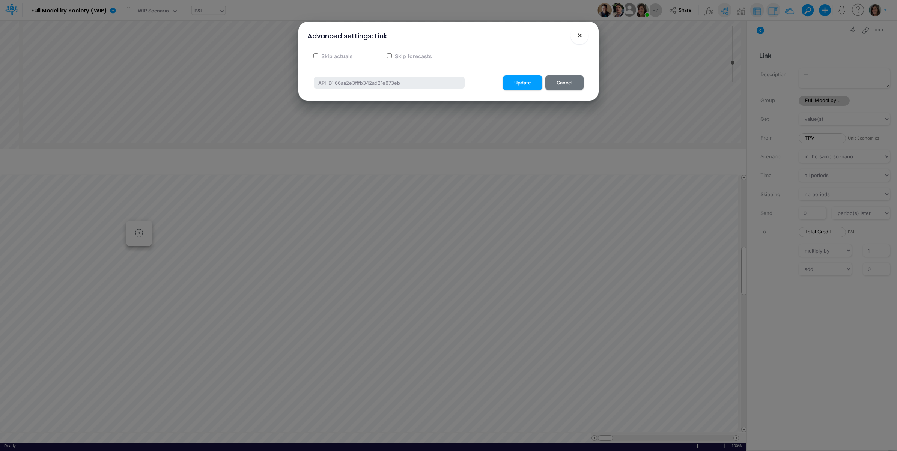
click at [575, 33] on button "×" at bounding box center [580, 35] width 18 height 18
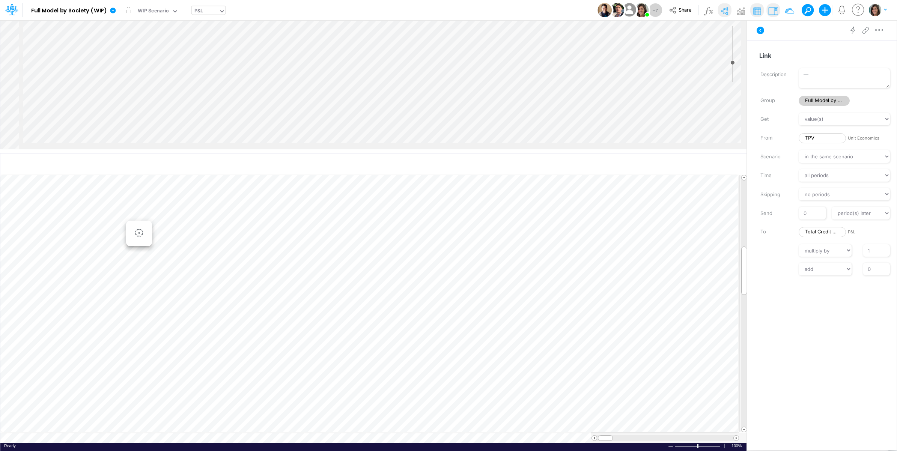
scroll to position [0, 0]
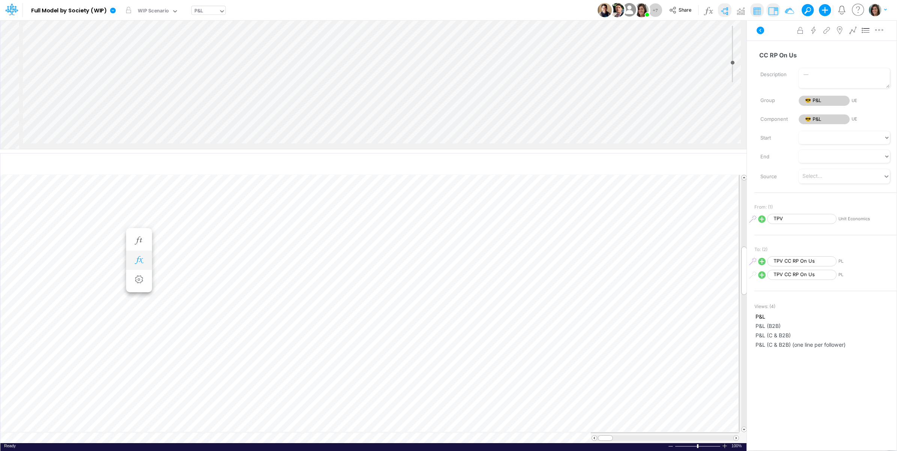
click at [138, 264] on icon "button" at bounding box center [138, 260] width 11 height 8
click at [250, 281] on icon at bounding box center [249, 280] width 11 height 8
click at [422, 237] on div "Type to search..." at bounding box center [416, 236] width 41 height 8
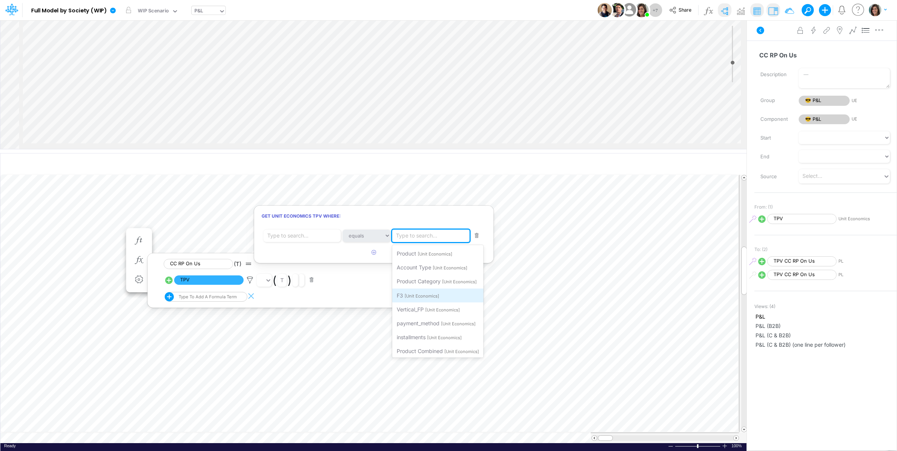
click at [419, 292] on div "F3 [Unit Economics]" at bounding box center [437, 296] width 91 height 14
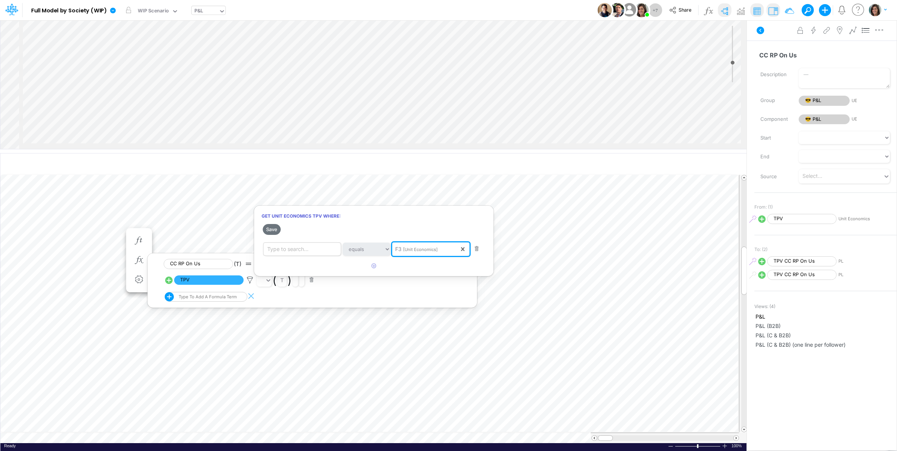
click at [288, 248] on div "Type to search..." at bounding box center [287, 249] width 41 height 8
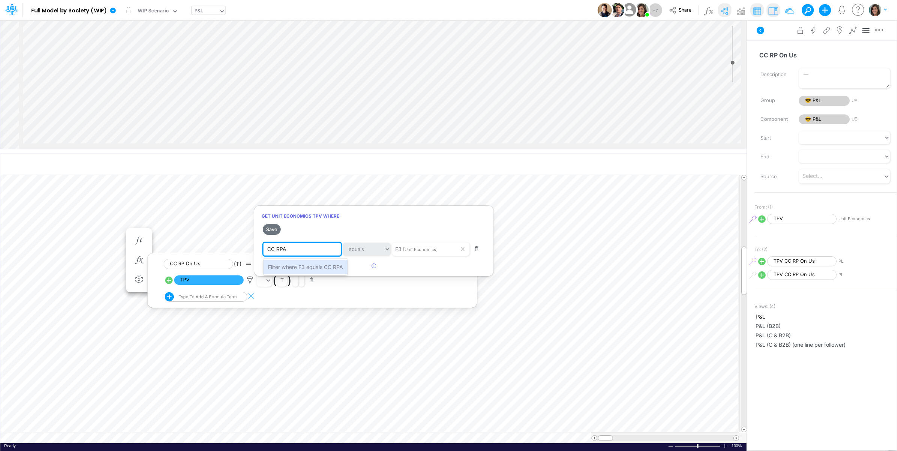
type input "CC RPAY"
click at [306, 266] on span "Filter where F3 equals CC RPAY" at bounding box center [307, 267] width 78 height 6
click at [374, 267] on icon "button" at bounding box center [374, 266] width 5 height 5
click at [305, 270] on div "Type to search..." at bounding box center [287, 269] width 41 height 8
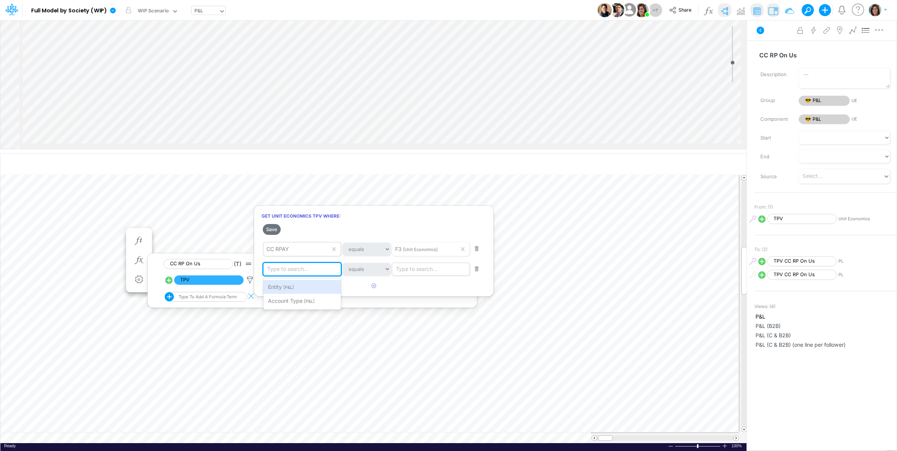
click at [441, 268] on div "Type to search..." at bounding box center [432, 269] width 80 height 13
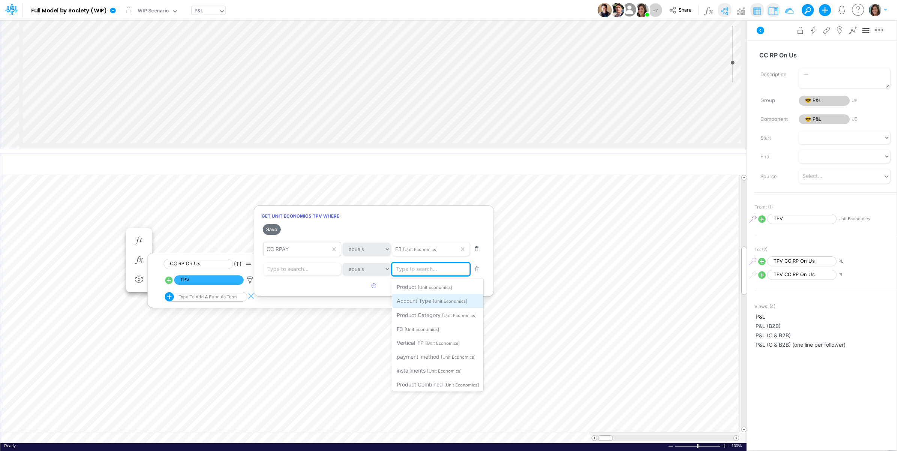
click at [440, 297] on div "Account Type [Unit Economics]" at bounding box center [437, 301] width 91 height 14
click at [296, 270] on div "Type to search..." at bounding box center [287, 269] width 41 height 8
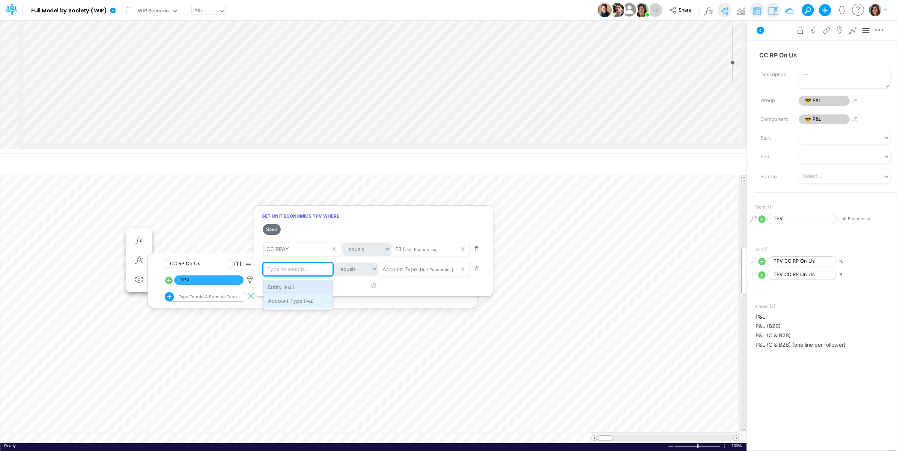
click at [295, 301] on span "Account Type" at bounding box center [285, 301] width 35 height 6
click at [273, 229] on button "Save" at bounding box center [272, 229] width 18 height 11
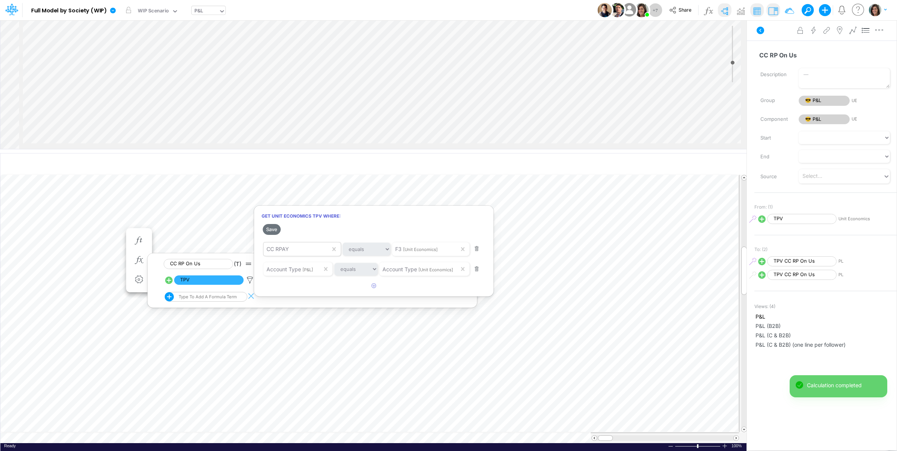
click at [64, 222] on div at bounding box center [448, 227] width 897 height 447
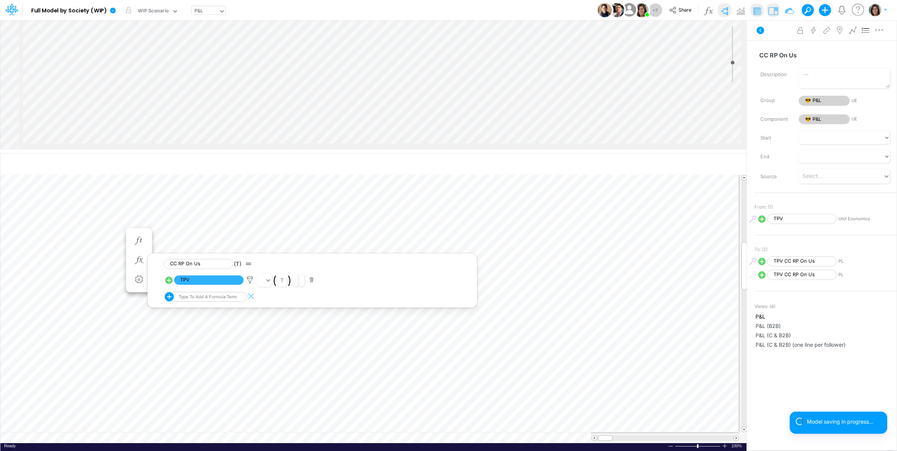
scroll to position [0, 0]
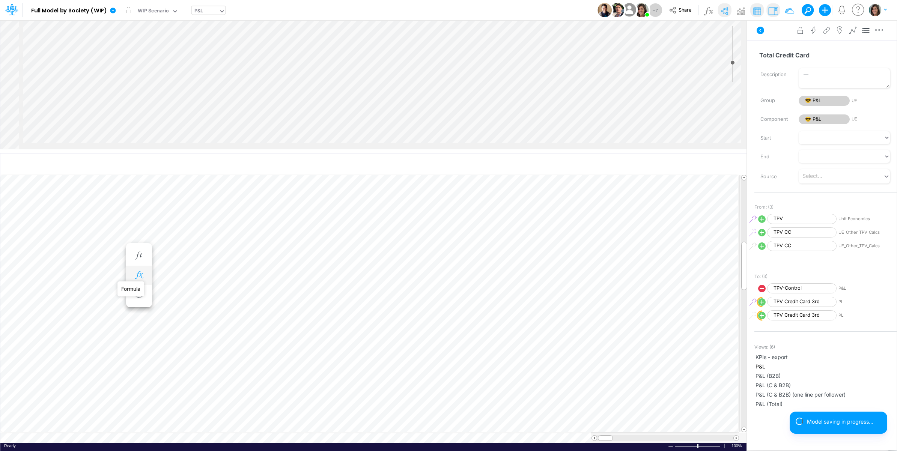
click at [138, 275] on icon "button" at bounding box center [138, 275] width 11 height 8
click at [253, 297] on icon at bounding box center [249, 295] width 11 height 8
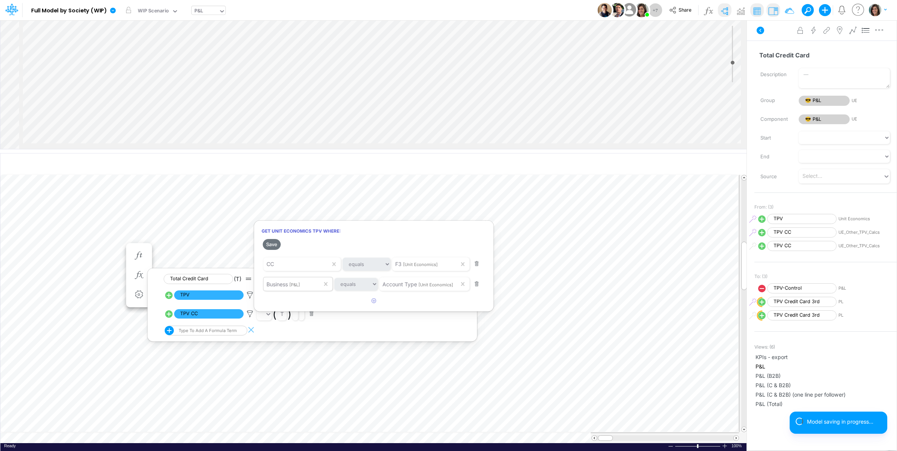
click at [313, 289] on div "Business [P&L]" at bounding box center [293, 284] width 58 height 13
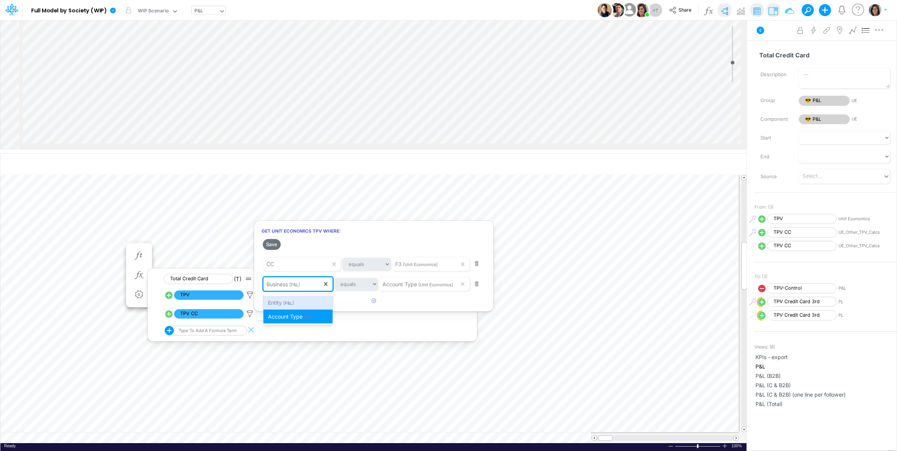
click at [310, 287] on div "Business [P&L]" at bounding box center [293, 284] width 58 height 13
click at [65, 230] on div at bounding box center [448, 227] width 897 height 447
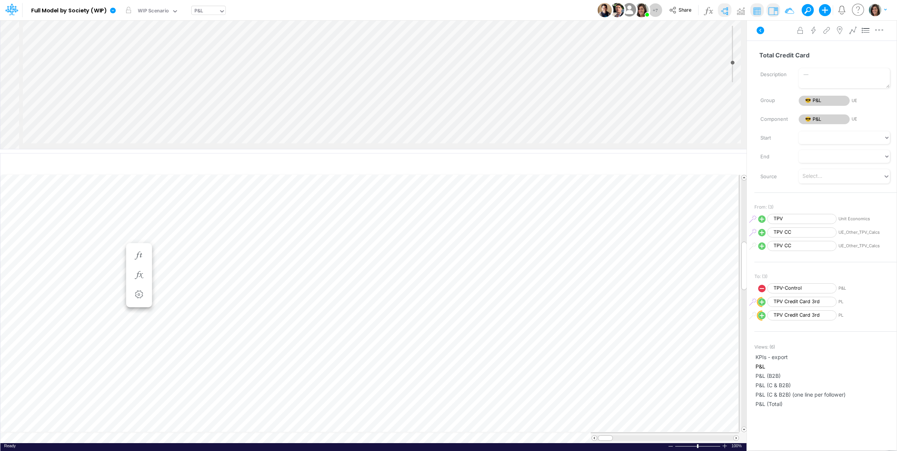
scroll to position [0, 0]
click at [137, 267] on icon "button" at bounding box center [138, 268] width 11 height 8
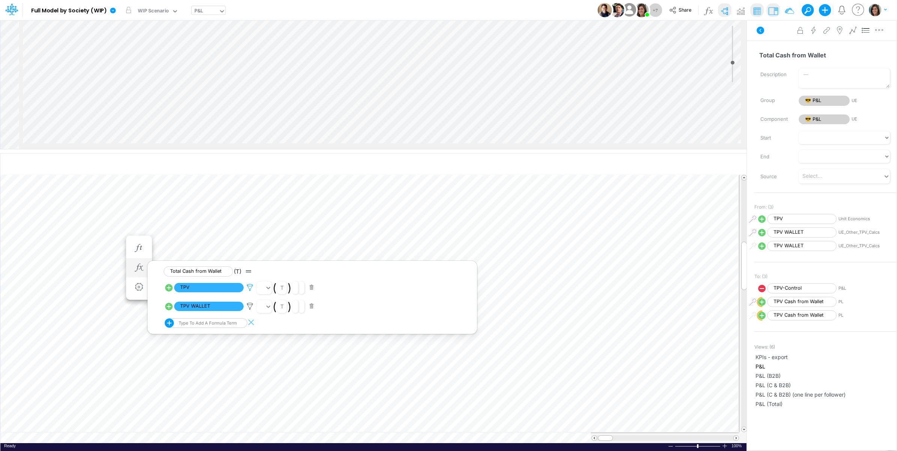
click at [249, 287] on icon at bounding box center [249, 288] width 11 height 8
click at [249, 287] on div at bounding box center [448, 227] width 897 height 447
click at [776, 32] on div "Advanced settings Delete" at bounding box center [822, 30] width 150 height 21
click at [758, 32] on icon at bounding box center [761, 31] width 8 height 8
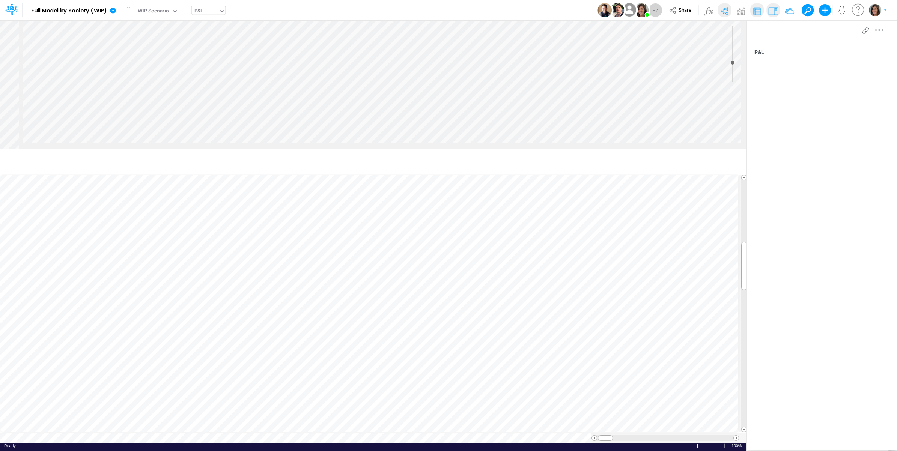
scroll to position [0, 0]
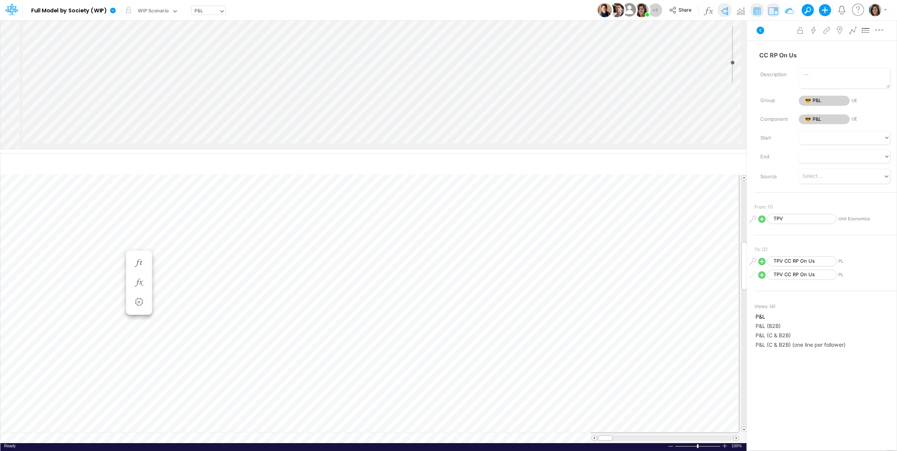
click at [758, 34] on button at bounding box center [761, 31] width 18 height 14
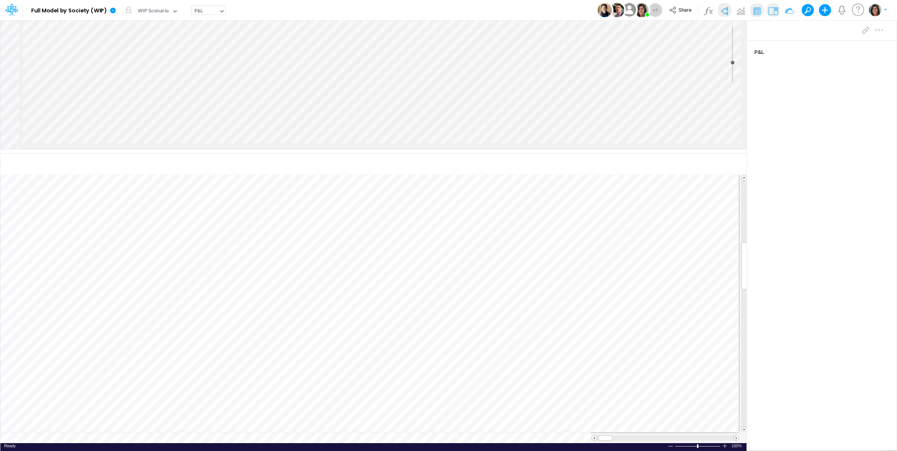
click at [235, 437] on td at bounding box center [369, 438] width 739 height 11
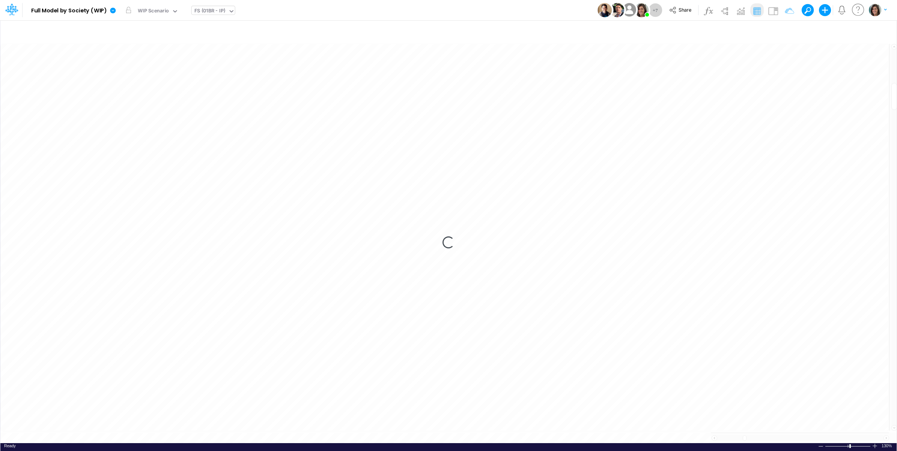
scroll to position [0, 0]
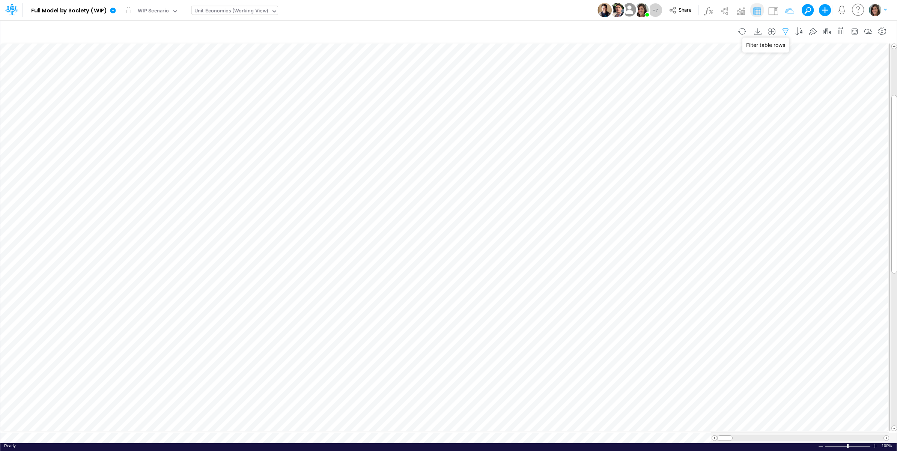
click at [785, 31] on icon "button" at bounding box center [785, 32] width 11 height 8
select select "tableSearchOR"
select select "contains"
click at [736, 106] on input "Fees from Clients %" at bounding box center [740, 104] width 51 height 13
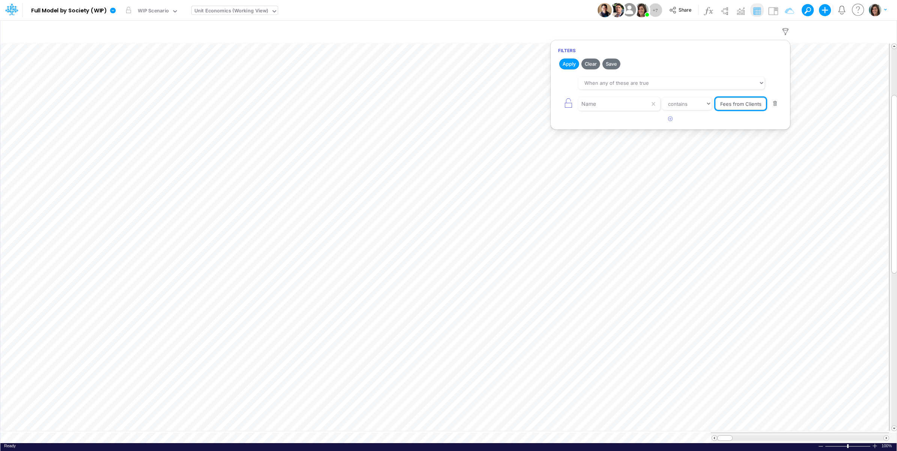
click at [736, 106] on input "Fees from Clients %" at bounding box center [740, 104] width 51 height 13
type input "TPV"
drag, startPoint x: 679, startPoint y: 104, endPoint x: 680, endPoint y: 108, distance: 4.5
click at [679, 104] on select "equals not equal starts with ends with contains" at bounding box center [687, 104] width 50 height 13
select select "equals"
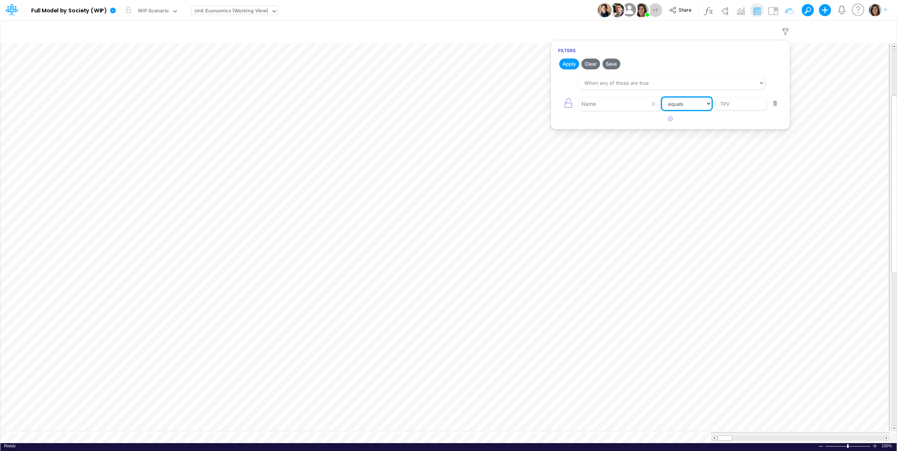
click at [662, 98] on select "equals not equal starts with ends with contains" at bounding box center [687, 104] width 50 height 13
click at [572, 63] on button "Apply" at bounding box center [569, 64] width 20 height 11
click at [572, 10] on div "Model Full Model by Society (WIP) Edit model settings Duplicate Import QuickBoo…" at bounding box center [448, 10] width 807 height 20
click at [785, 30] on icon "button" at bounding box center [785, 32] width 11 height 8
select select "tableSearchOR"
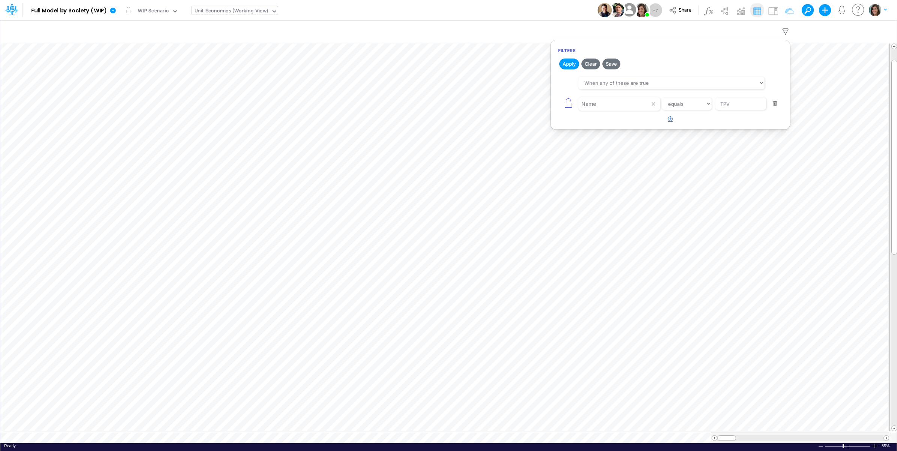
click at [673, 118] on button "button" at bounding box center [670, 119] width 15 height 12
click at [622, 131] on div at bounding box center [613, 124] width 71 height 13
type input "f3"
click at [603, 140] on div "F3" at bounding box center [619, 144] width 81 height 14
click at [726, 127] on input "text" at bounding box center [740, 124] width 51 height 13
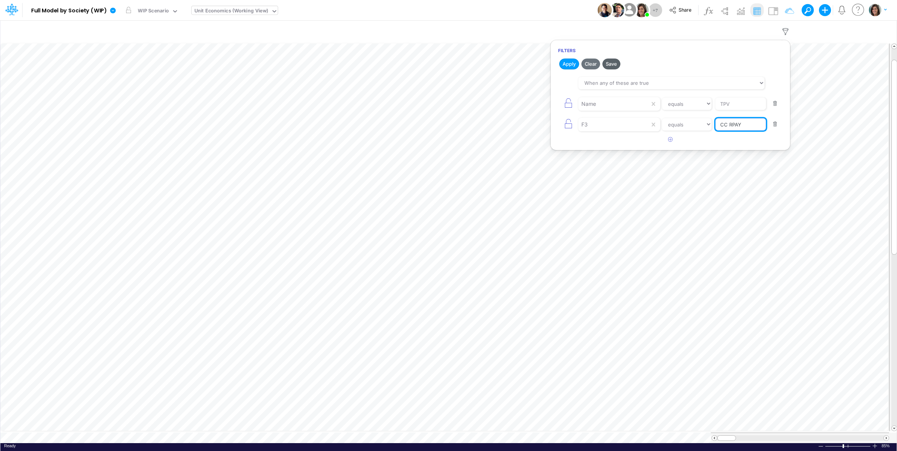
type input "CC RPAY"
click at [612, 64] on button "Save" at bounding box center [612, 64] width 18 height 11
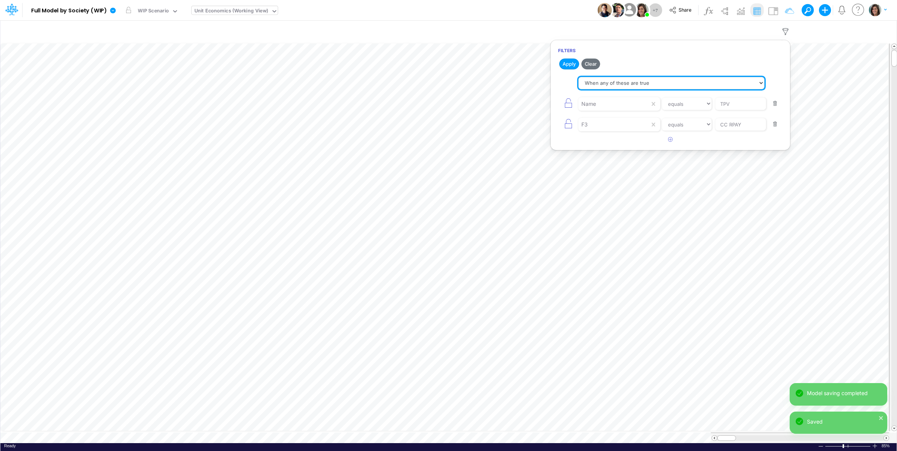
click at [601, 79] on select "When all of these are true When any of these are true" at bounding box center [671, 83] width 186 height 13
select select "tableSearchAND"
click at [578, 77] on select "When all of these are true When any of these are true" at bounding box center [671, 83] width 186 height 13
click at [615, 64] on button "Save" at bounding box center [612, 64] width 18 height 11
click at [528, 5] on div "Model Full Model by Society (WIP) Edit model settings Duplicate Import QuickBoo…" at bounding box center [448, 10] width 807 height 20
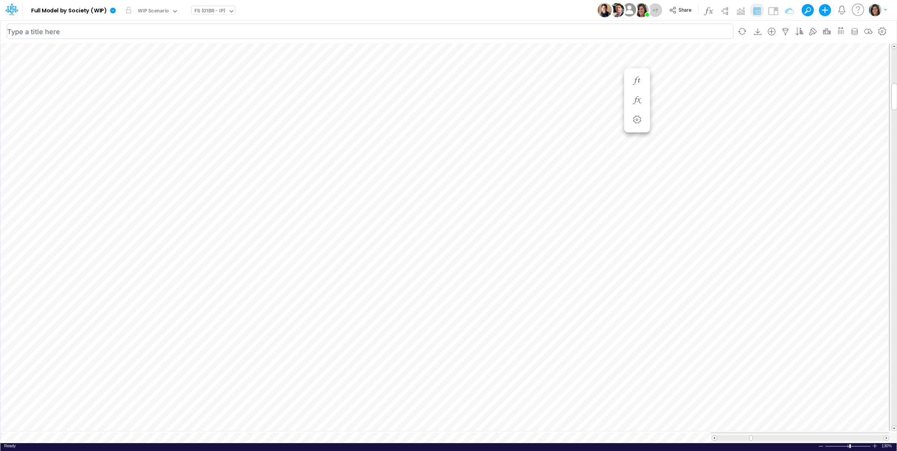
scroll to position [0, 0]
click at [774, 8] on img at bounding box center [773, 11] width 12 height 12
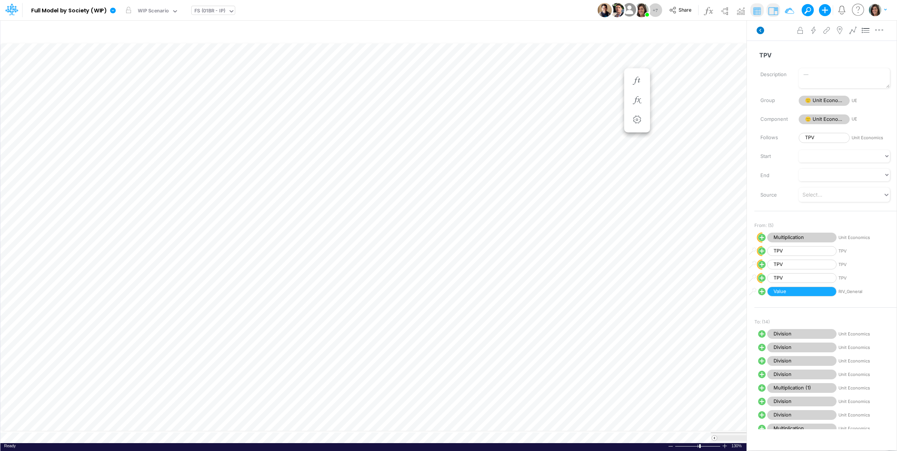
click at [759, 29] on icon at bounding box center [761, 31] width 8 height 8
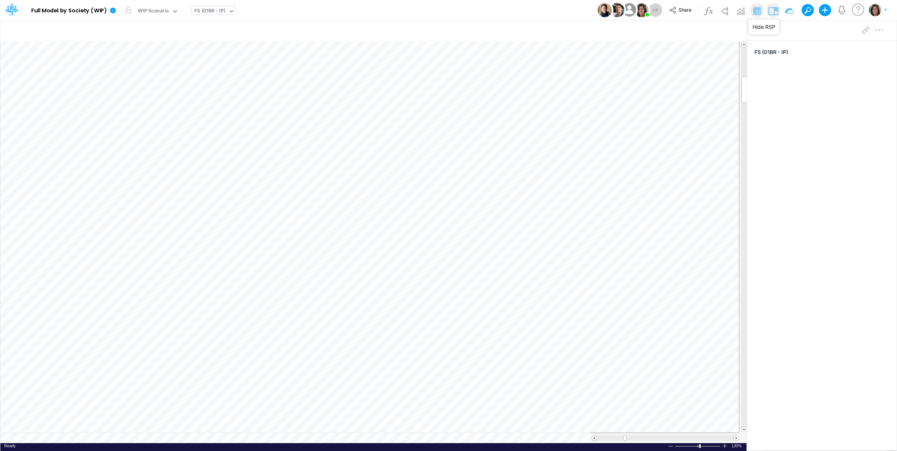
click at [773, 11] on img at bounding box center [773, 11] width 12 height 12
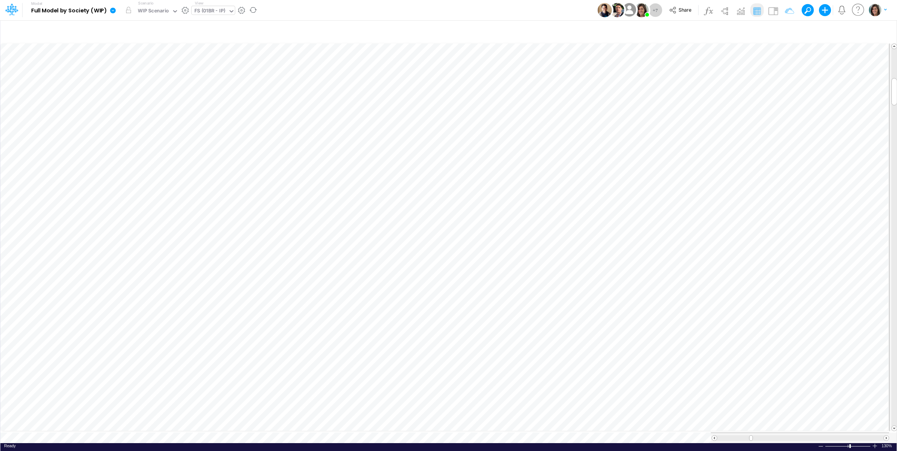
click at [115, 11] on icon at bounding box center [113, 10] width 7 height 7
click at [128, 79] on button "View model info" at bounding box center [151, 78] width 80 height 12
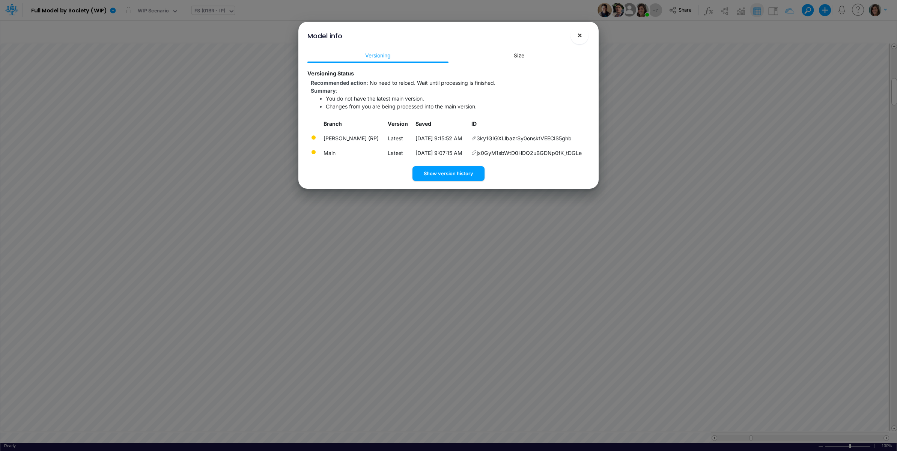
click at [576, 33] on button "×" at bounding box center [580, 35] width 18 height 18
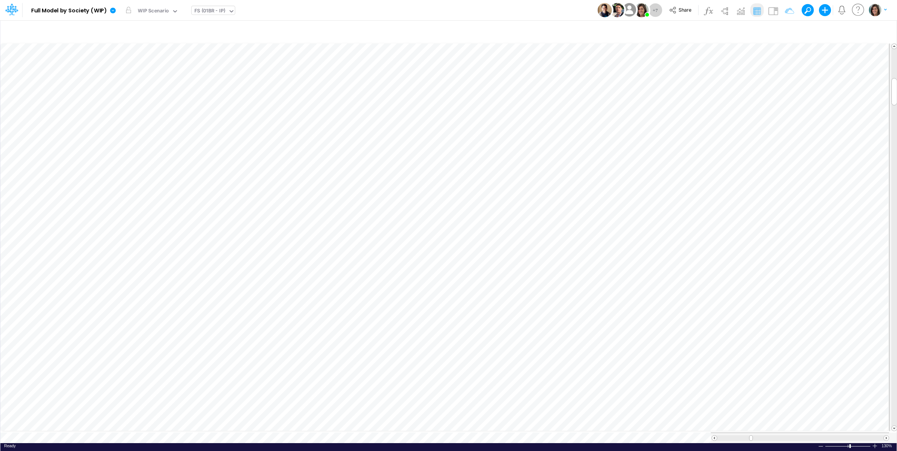
drag, startPoint x: 322, startPoint y: 14, endPoint x: 164, endPoint y: 20, distance: 157.8
click at [321, 14] on div "Model Full Model by Society (WIP) Edit model settings Duplicate Import QuickBoo…" at bounding box center [448, 10] width 807 height 20
click at [117, 9] on link at bounding box center [114, 10] width 15 height 20
click at [126, 79] on button "View model info" at bounding box center [151, 78] width 80 height 12
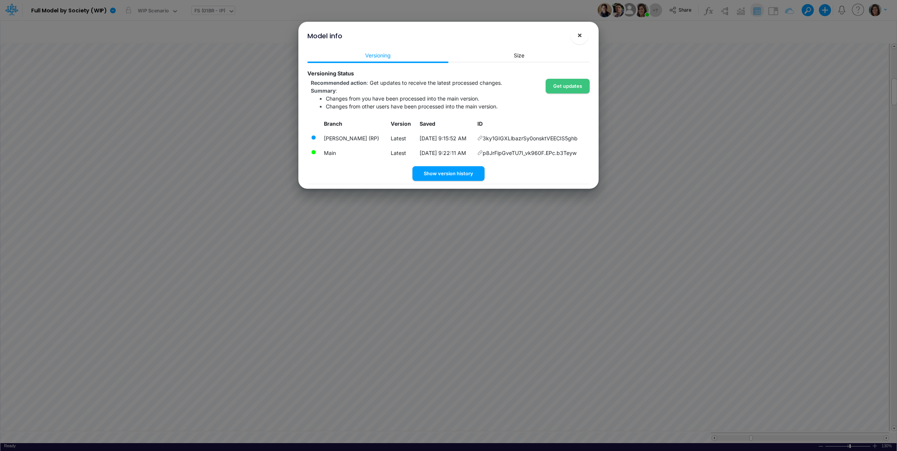
click at [577, 34] on span "×" at bounding box center [579, 34] width 5 height 9
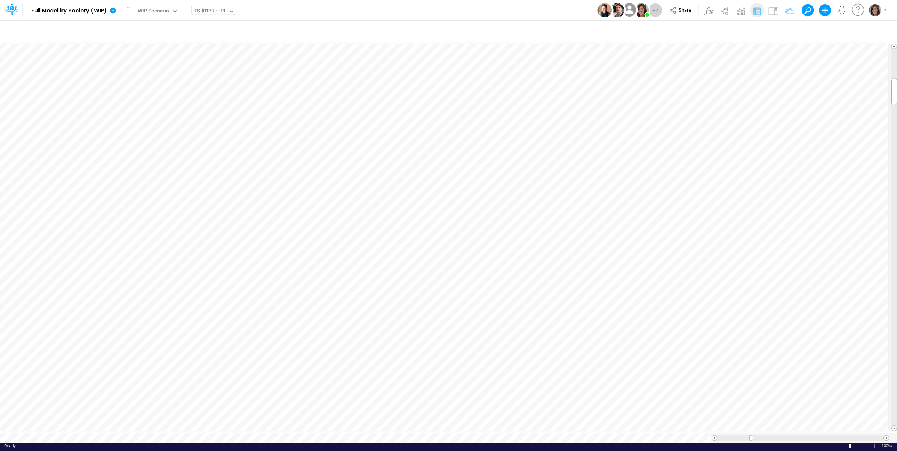
click at [881, 6] on button "button" at bounding box center [878, 9] width 19 height 13
click at [859, 44] on button "Log out" at bounding box center [847, 44] width 80 height 12
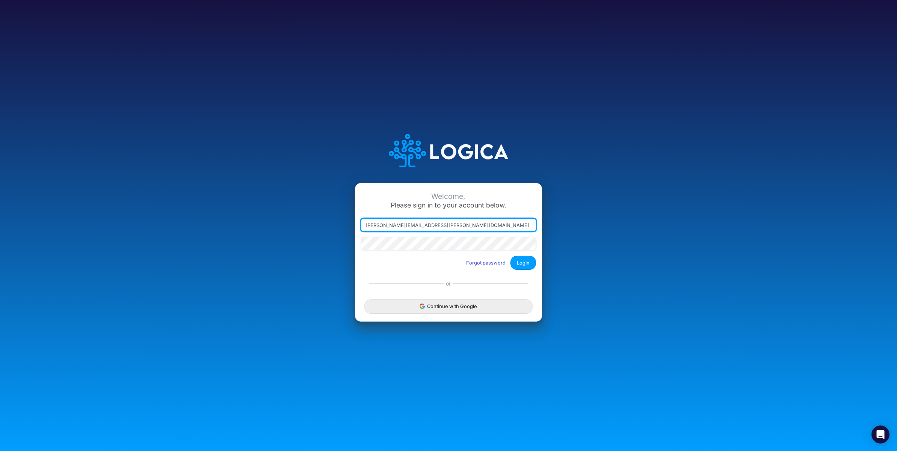
drag, startPoint x: 402, startPoint y: 227, endPoint x: 547, endPoint y: 226, distance: 145.7
click at [546, 226] on div "Welcome, Please sign in to your account below. [PERSON_NAME][EMAIL_ADDRESS][PER…" at bounding box center [448, 226] width 598 height 214
type input "carissa.castro+hc@logica.cloud"
click at [524, 263] on button "Login" at bounding box center [524, 263] width 26 height 14
